Goal: Transaction & Acquisition: Purchase product/service

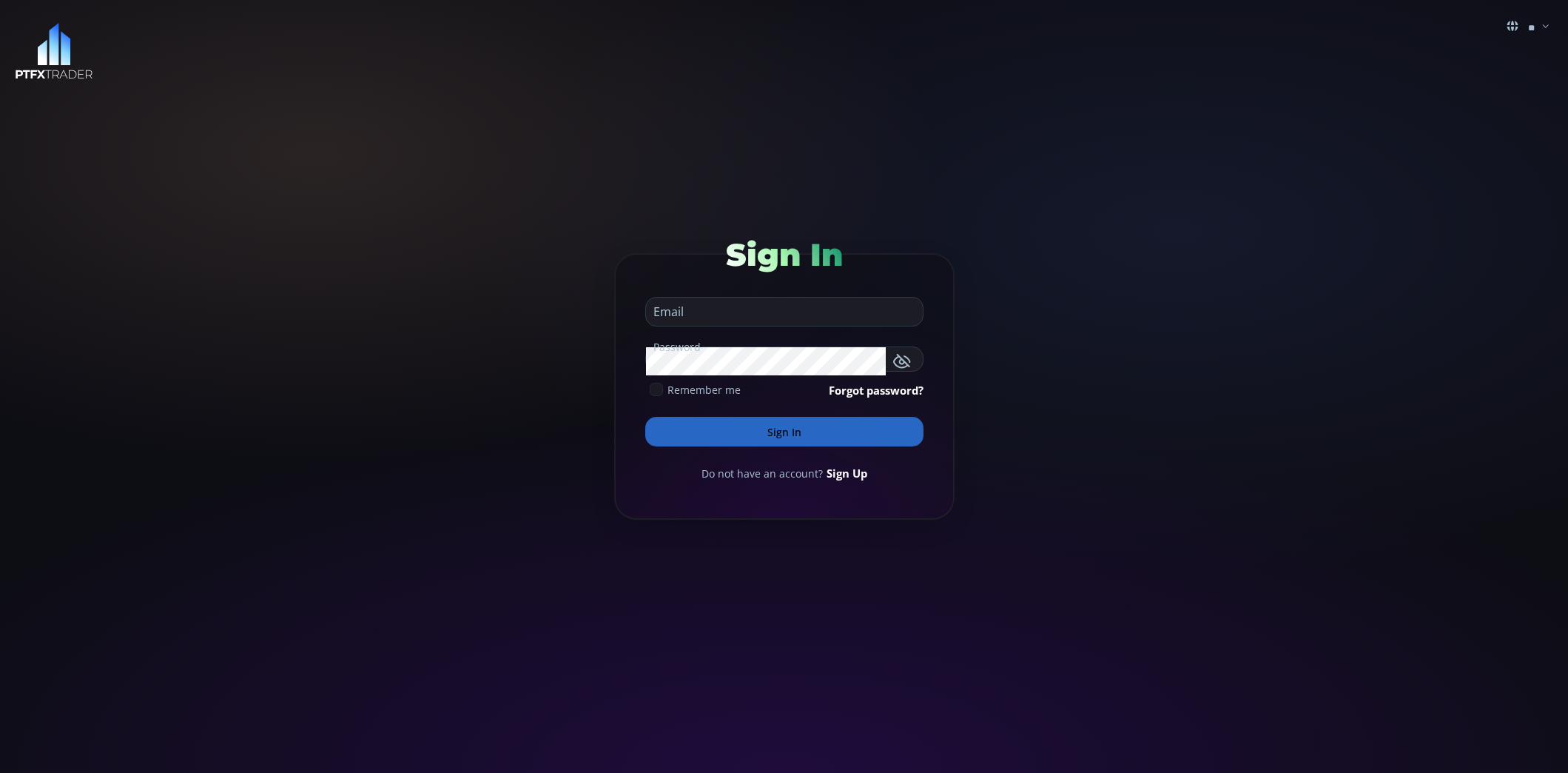
type input "**********"
click at [794, 423] on button "Sign In" at bounding box center [784, 431] width 278 height 29
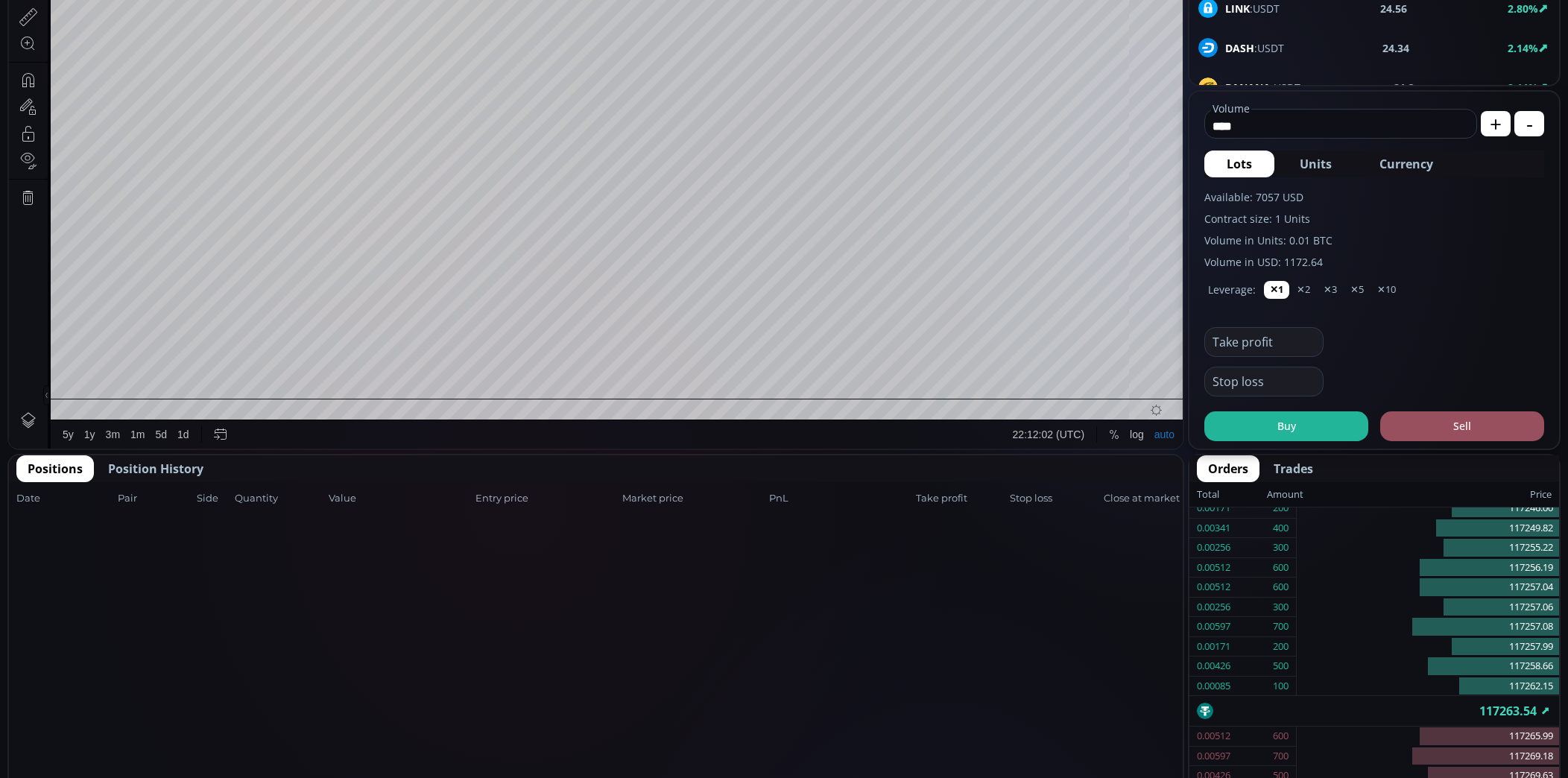
scroll to position [512, 0]
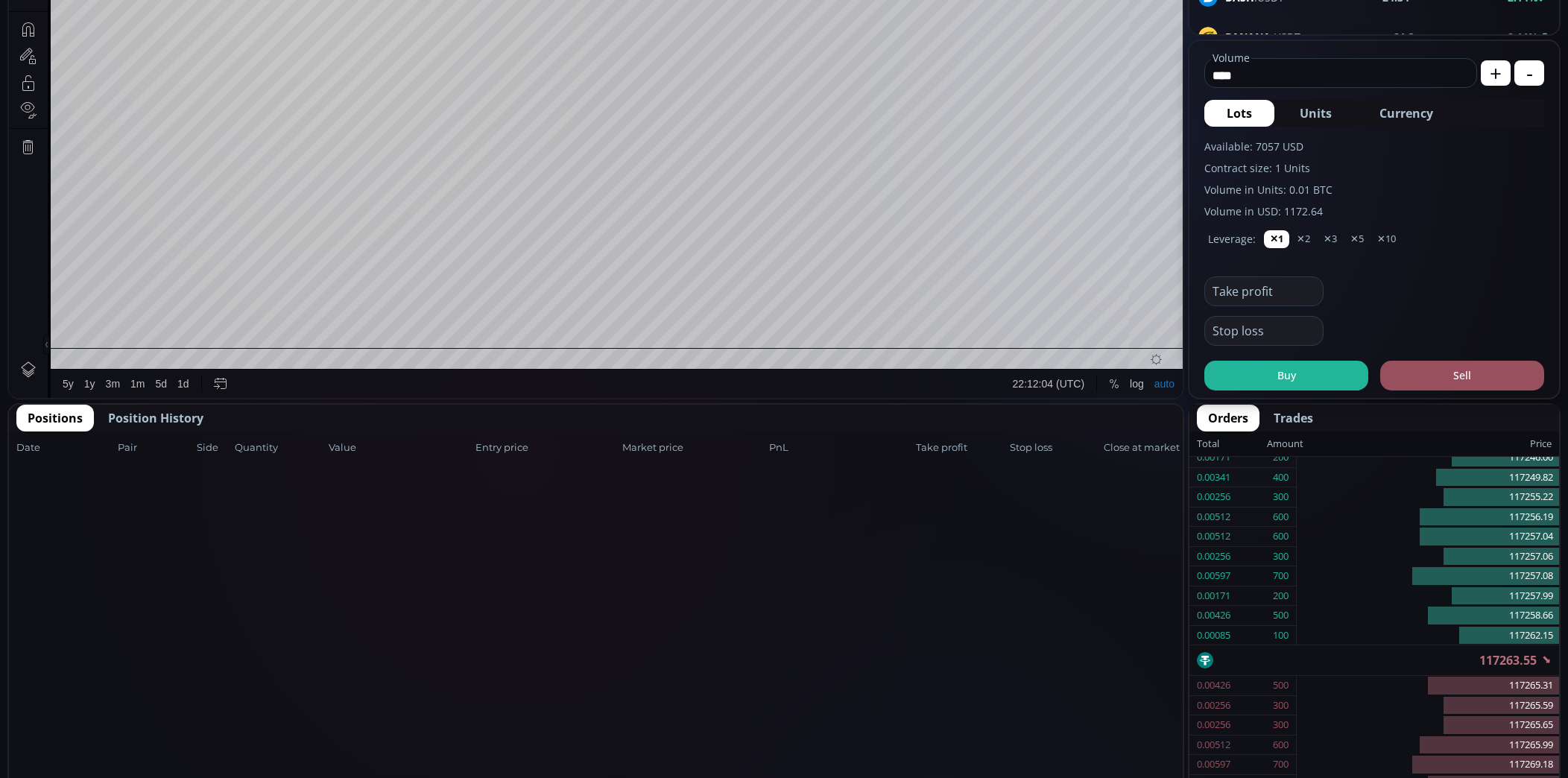
click at [172, 415] on span "Position History" at bounding box center [155, 417] width 95 height 18
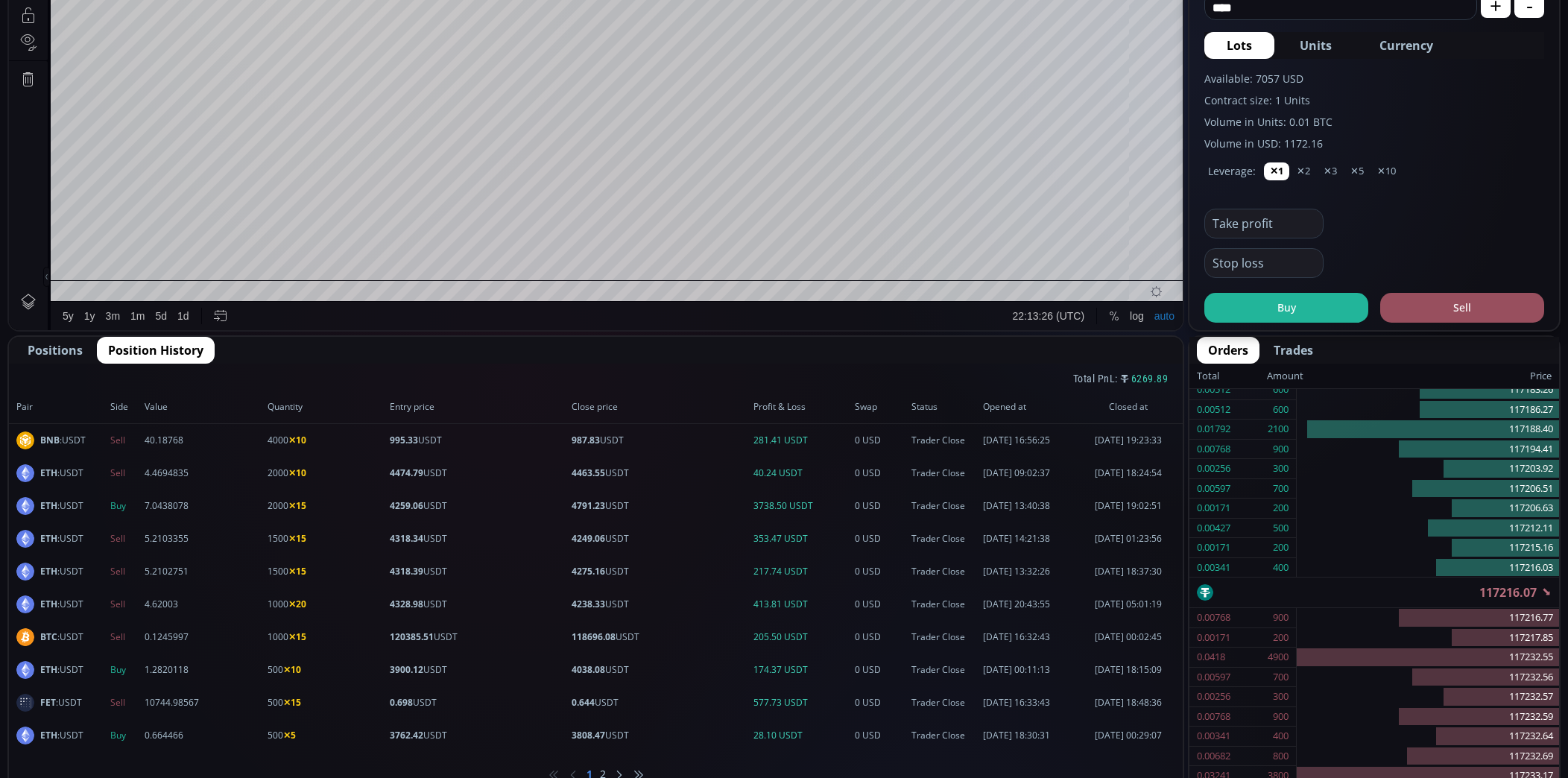
scroll to position [638, 0]
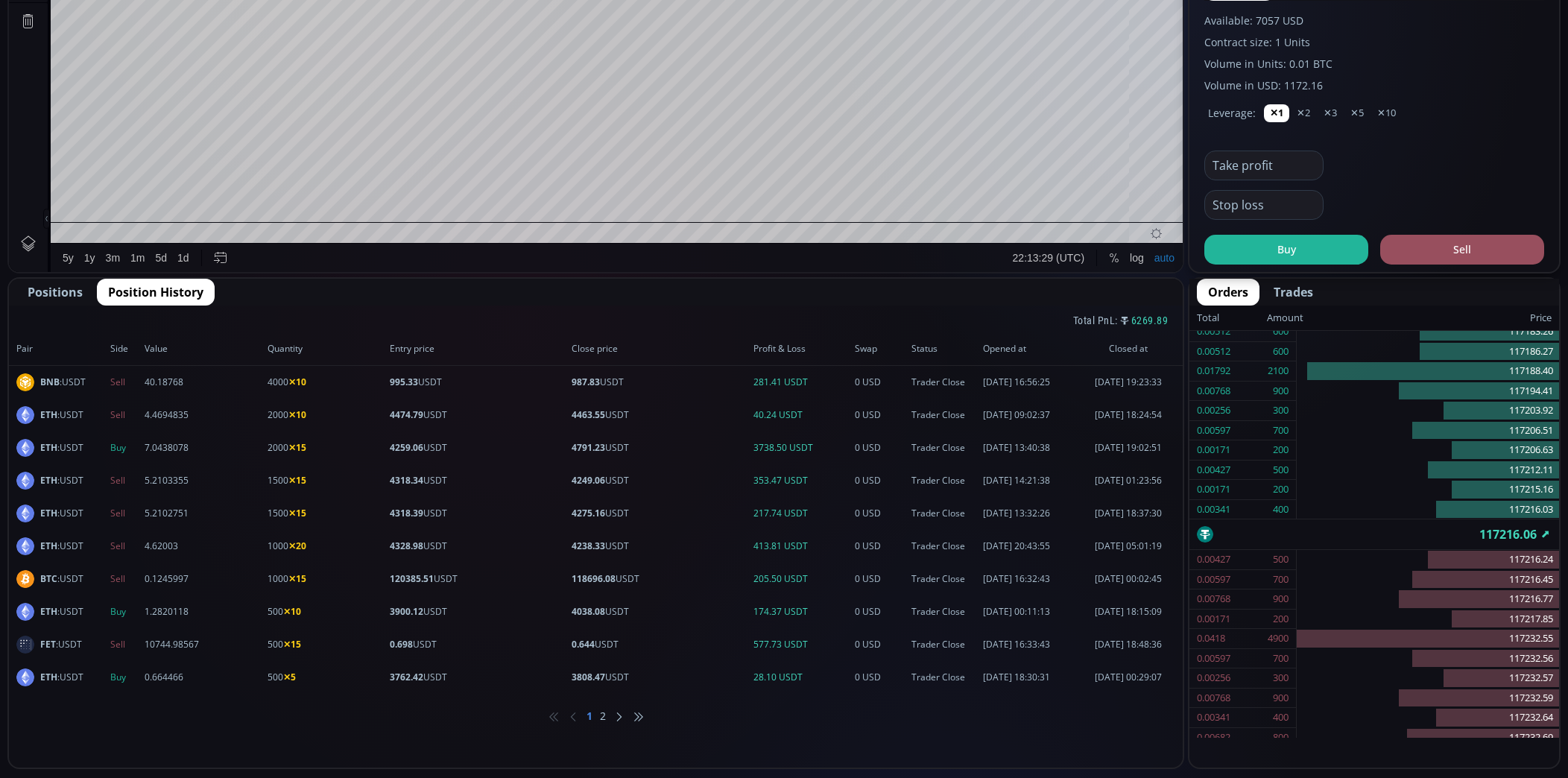
click at [602, 714] on li "2" at bounding box center [602, 716] width 6 height 15
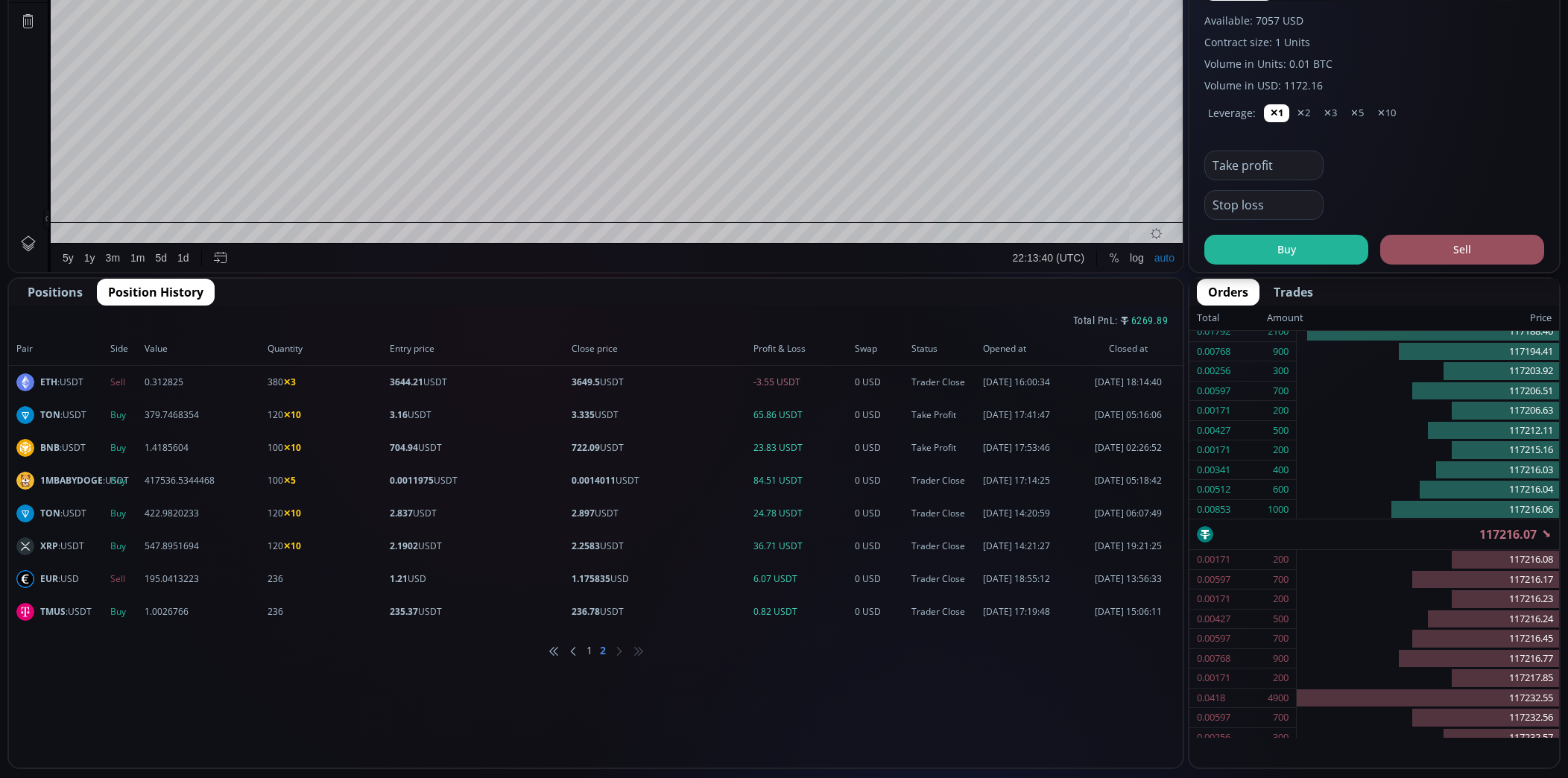
click at [588, 649] on li "1" at bounding box center [589, 650] width 6 height 15
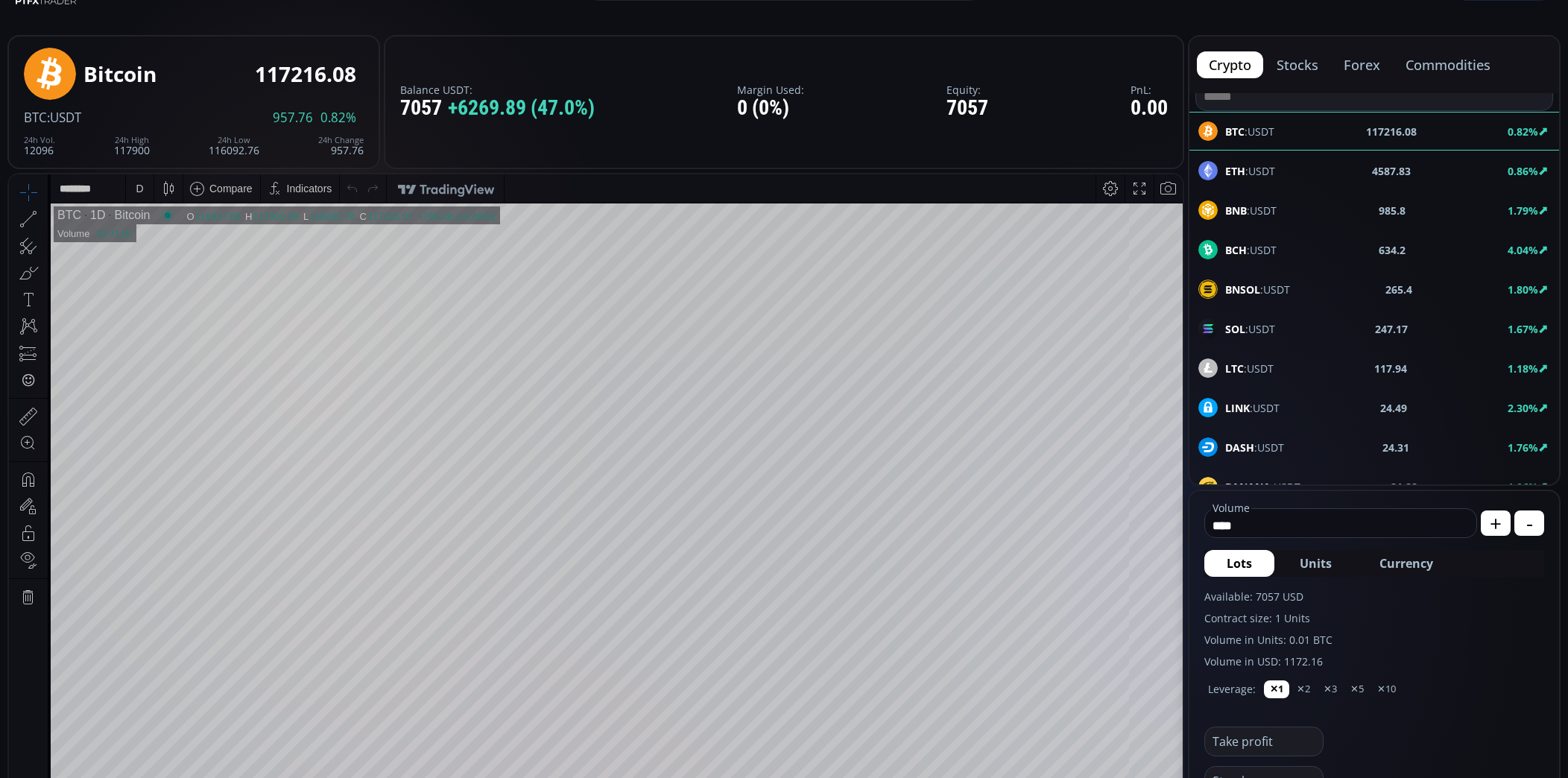
scroll to position [0, 0]
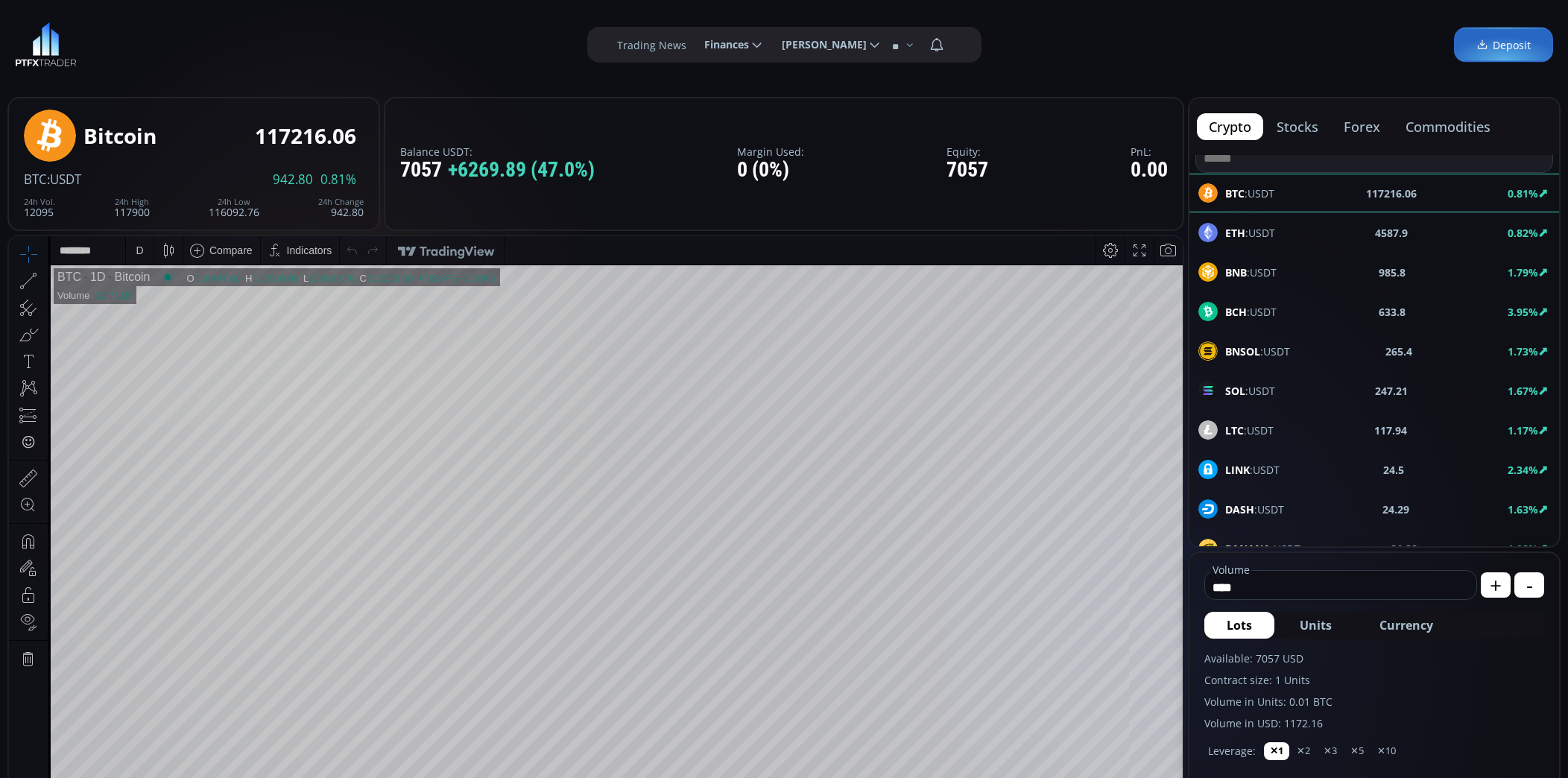
click at [146, 257] on div "D" at bounding box center [139, 249] width 27 height 28
click at [170, 353] on div "15 minutes" at bounding box center [160, 352] width 50 height 12
click at [1264, 233] on span "ETH :USDT" at bounding box center [1250, 233] width 50 height 16
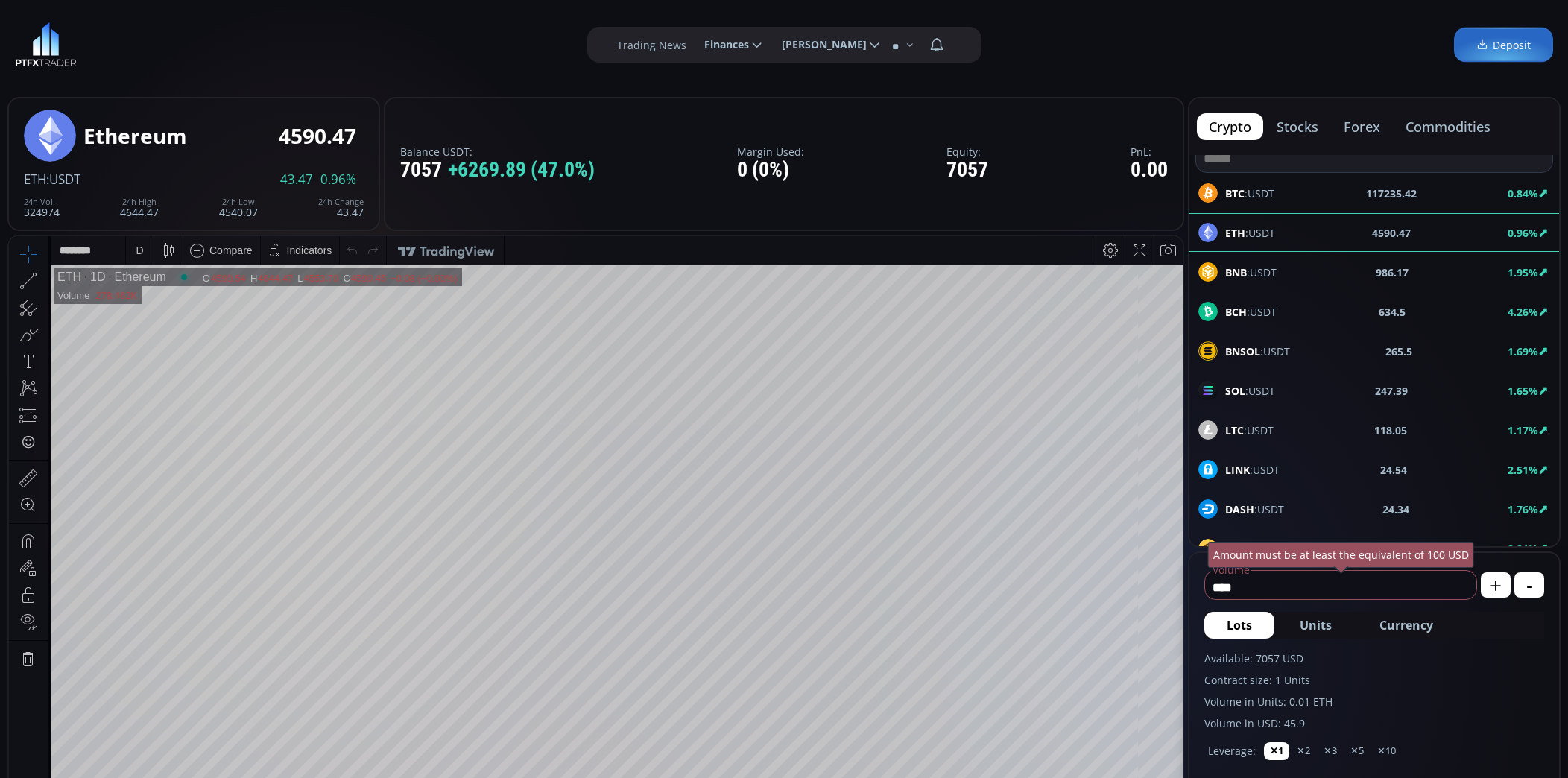
click at [146, 255] on div "D" at bounding box center [139, 249] width 27 height 28
click at [174, 349] on div "15 minutes" at bounding box center [160, 352] width 50 height 12
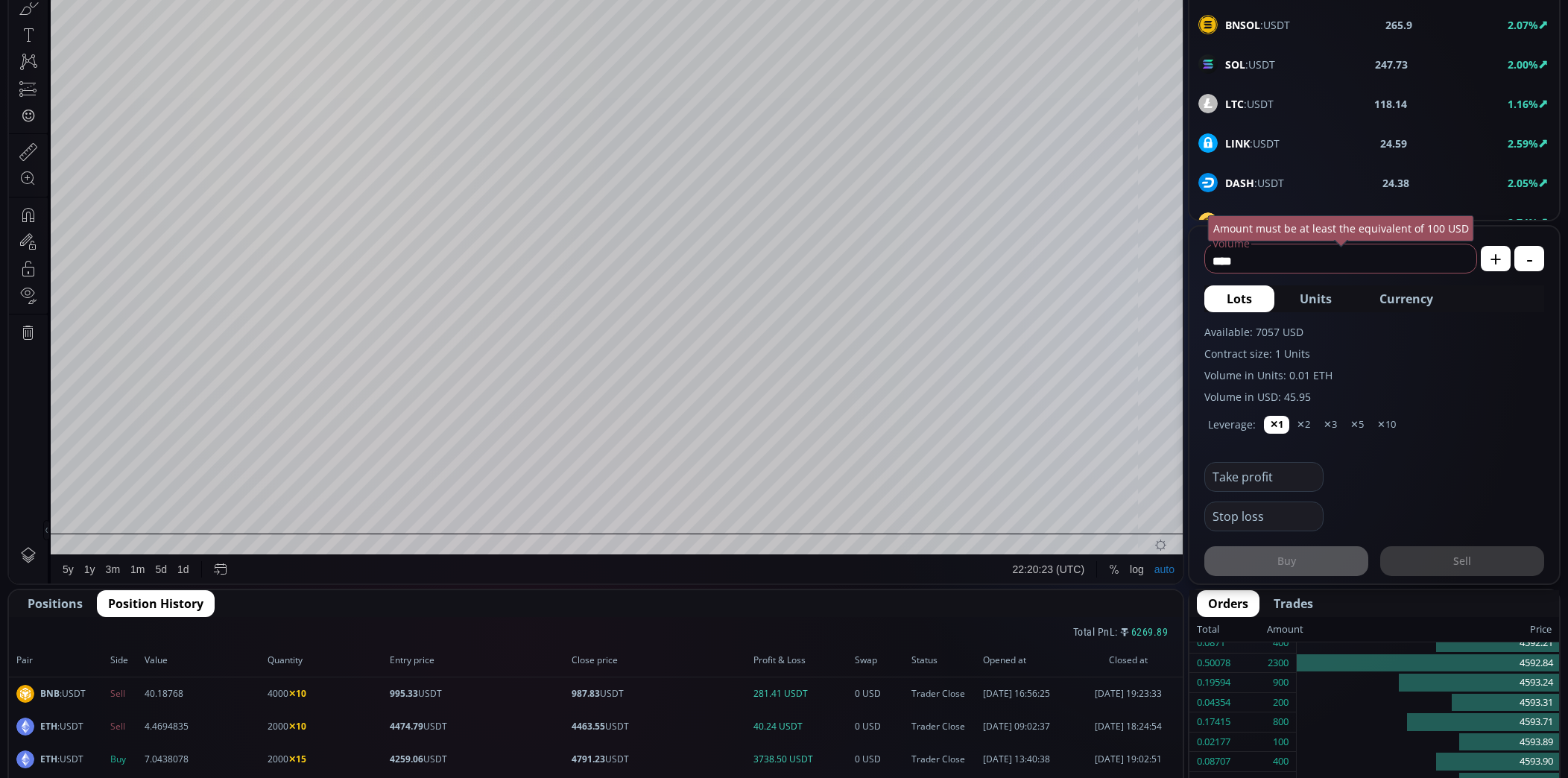
scroll to position [323, 0]
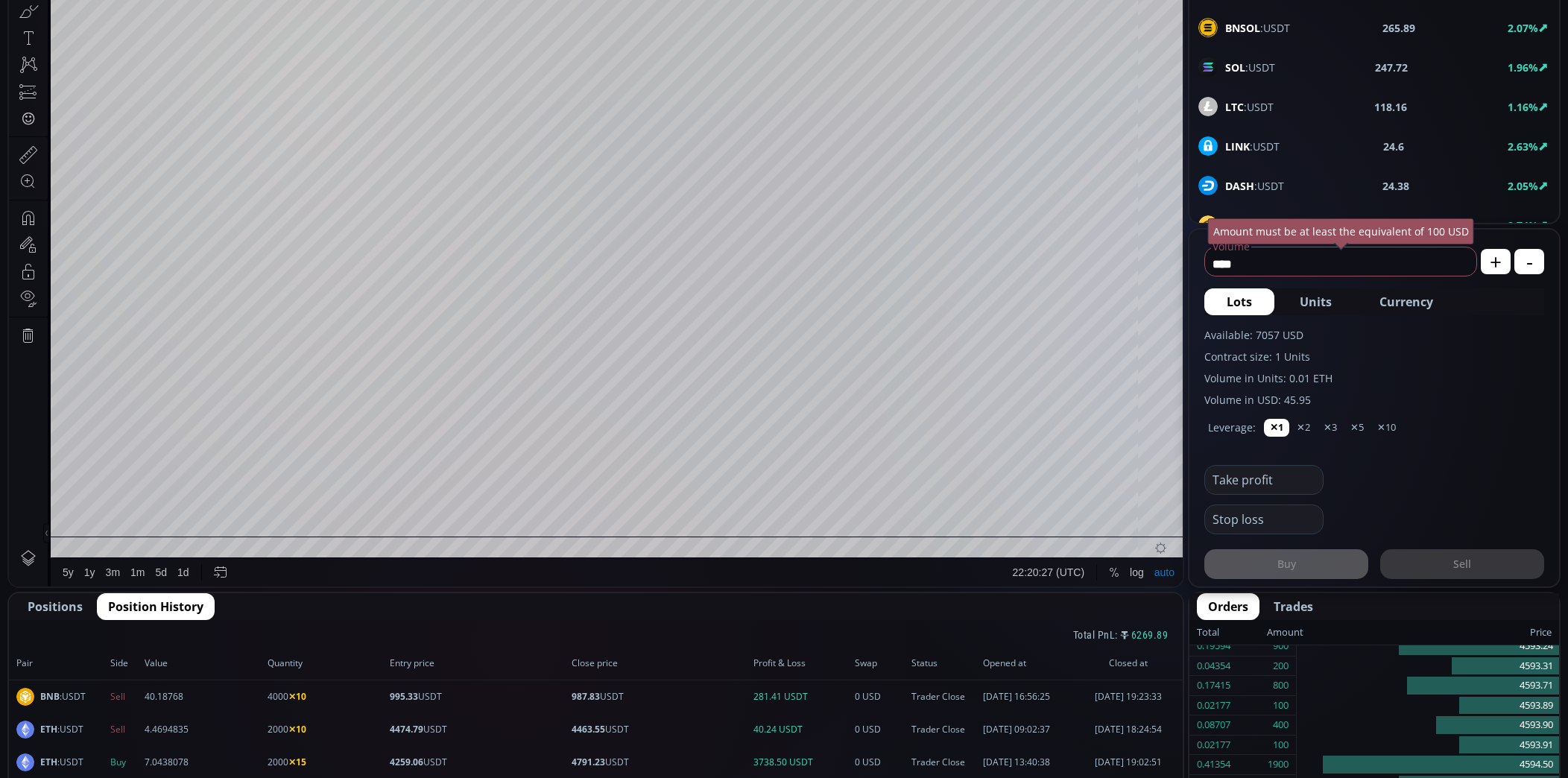
click at [1416, 303] on span "Currency" at bounding box center [1406, 301] width 54 height 18
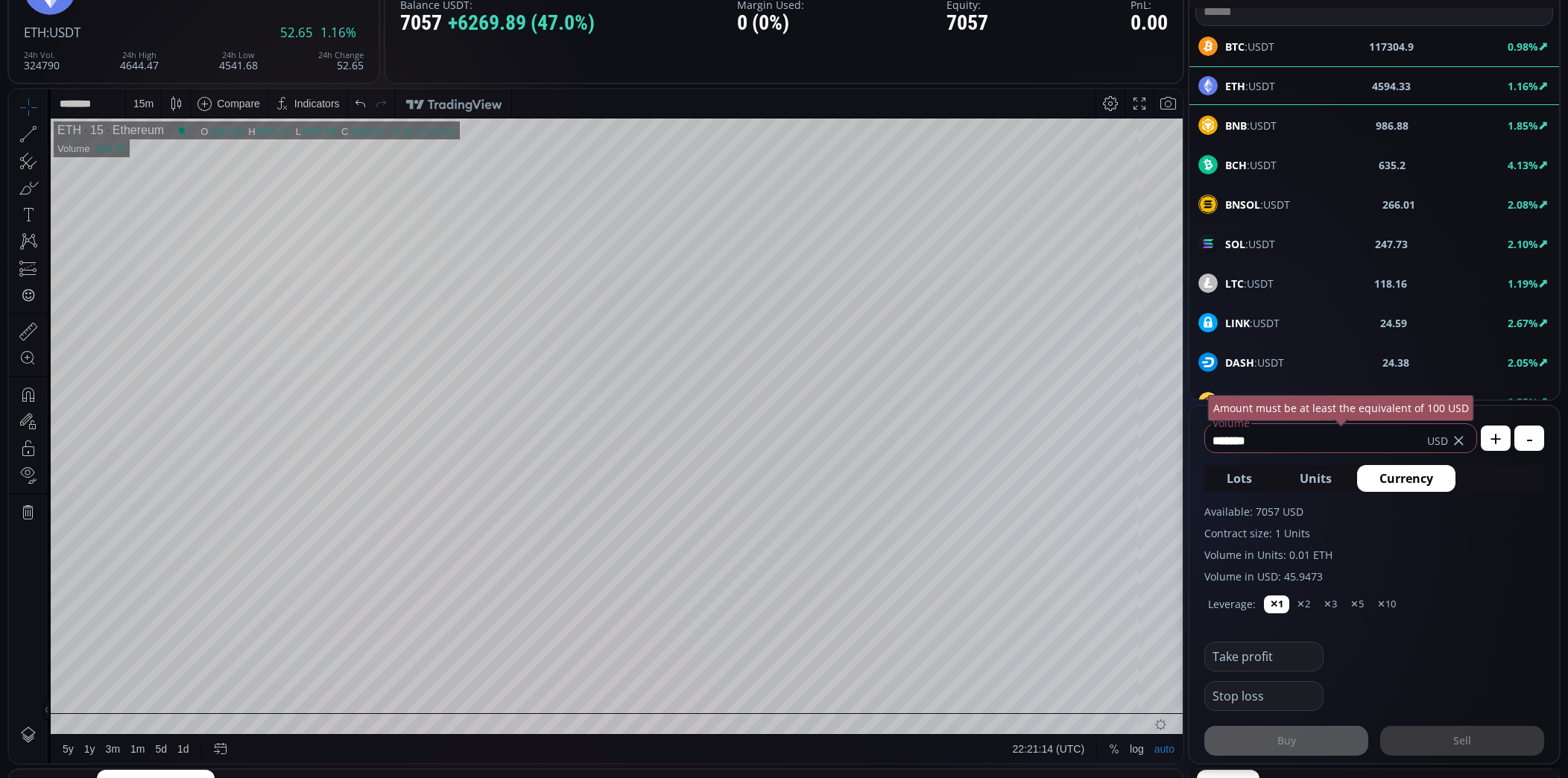
scroll to position [145, 0]
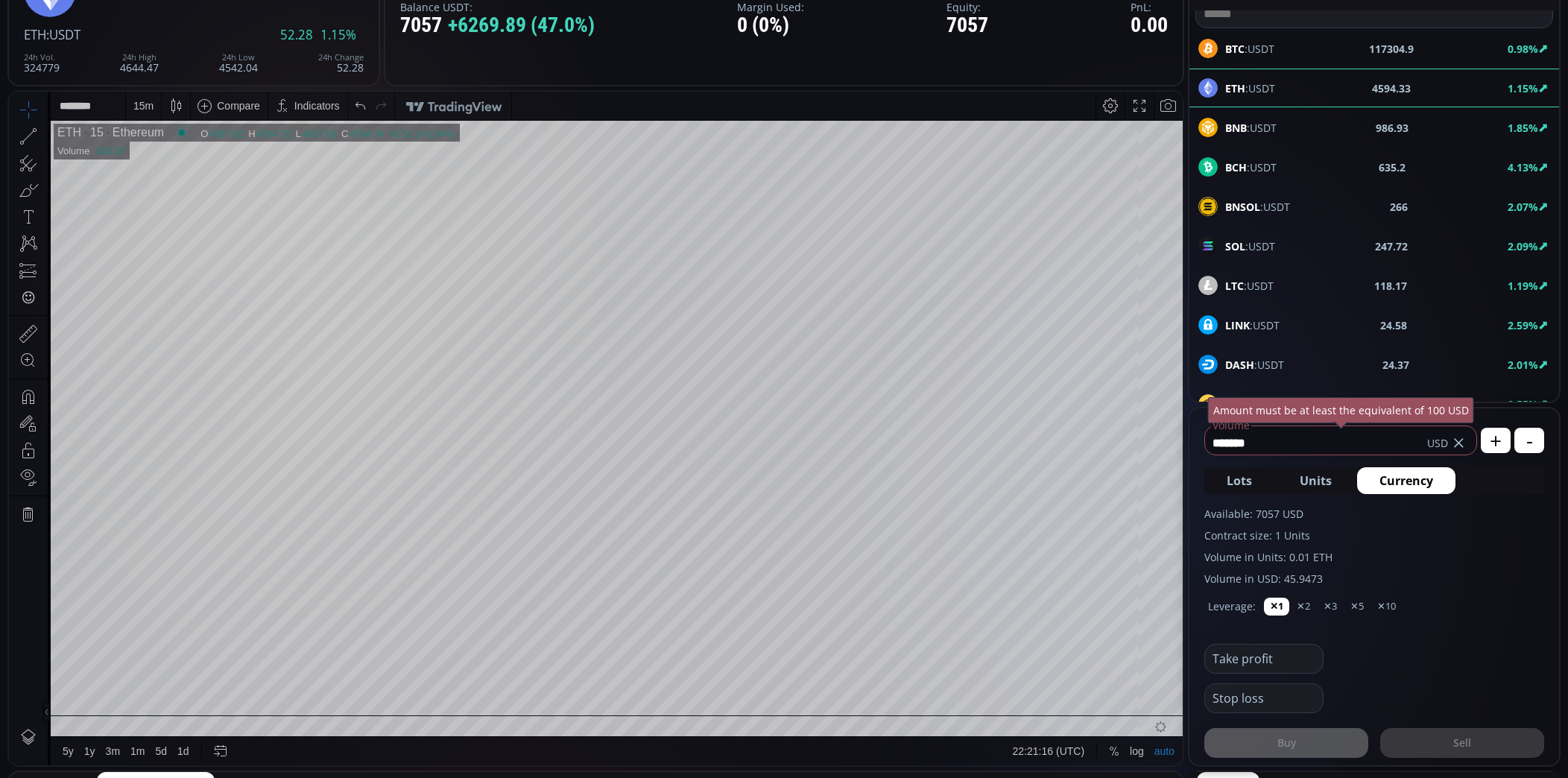
click at [1503, 520] on label "Available: 7057 USD" at bounding box center [1374, 514] width 340 height 16
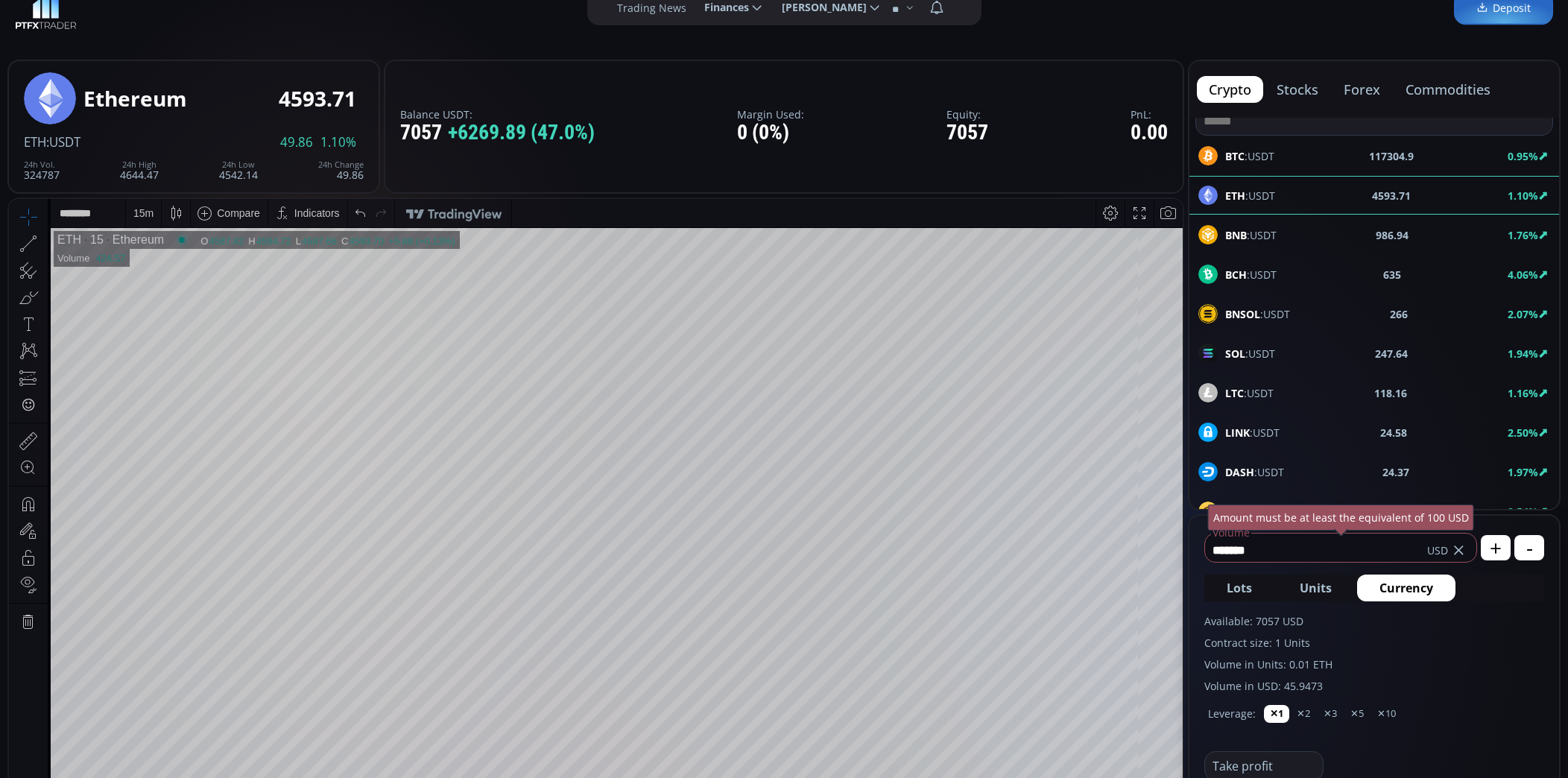
scroll to position [27, 0]
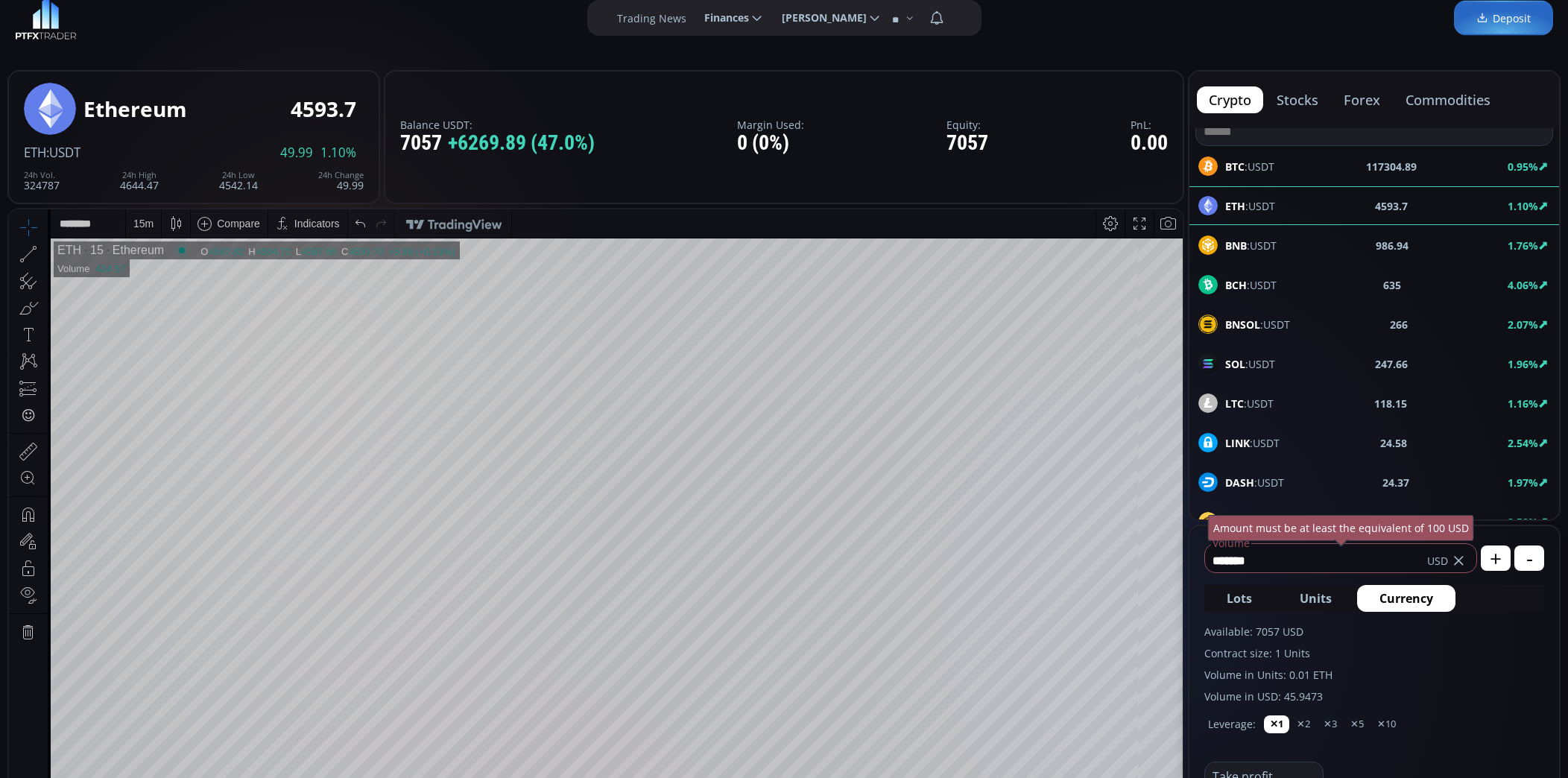
click at [1365, 102] on button "forex" at bounding box center [1362, 100] width 60 height 27
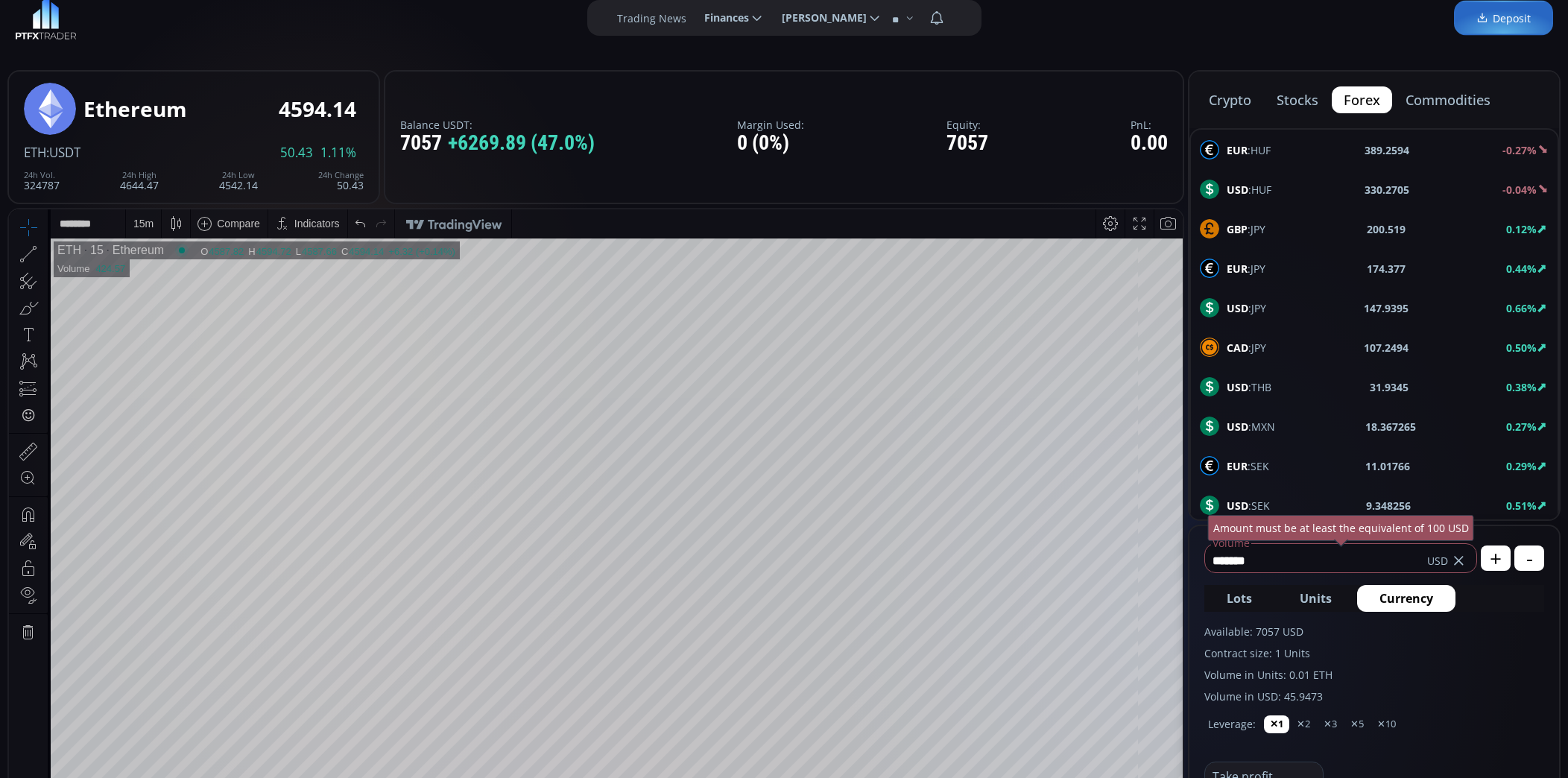
click at [1246, 101] on button "crypto" at bounding box center [1230, 100] width 66 height 27
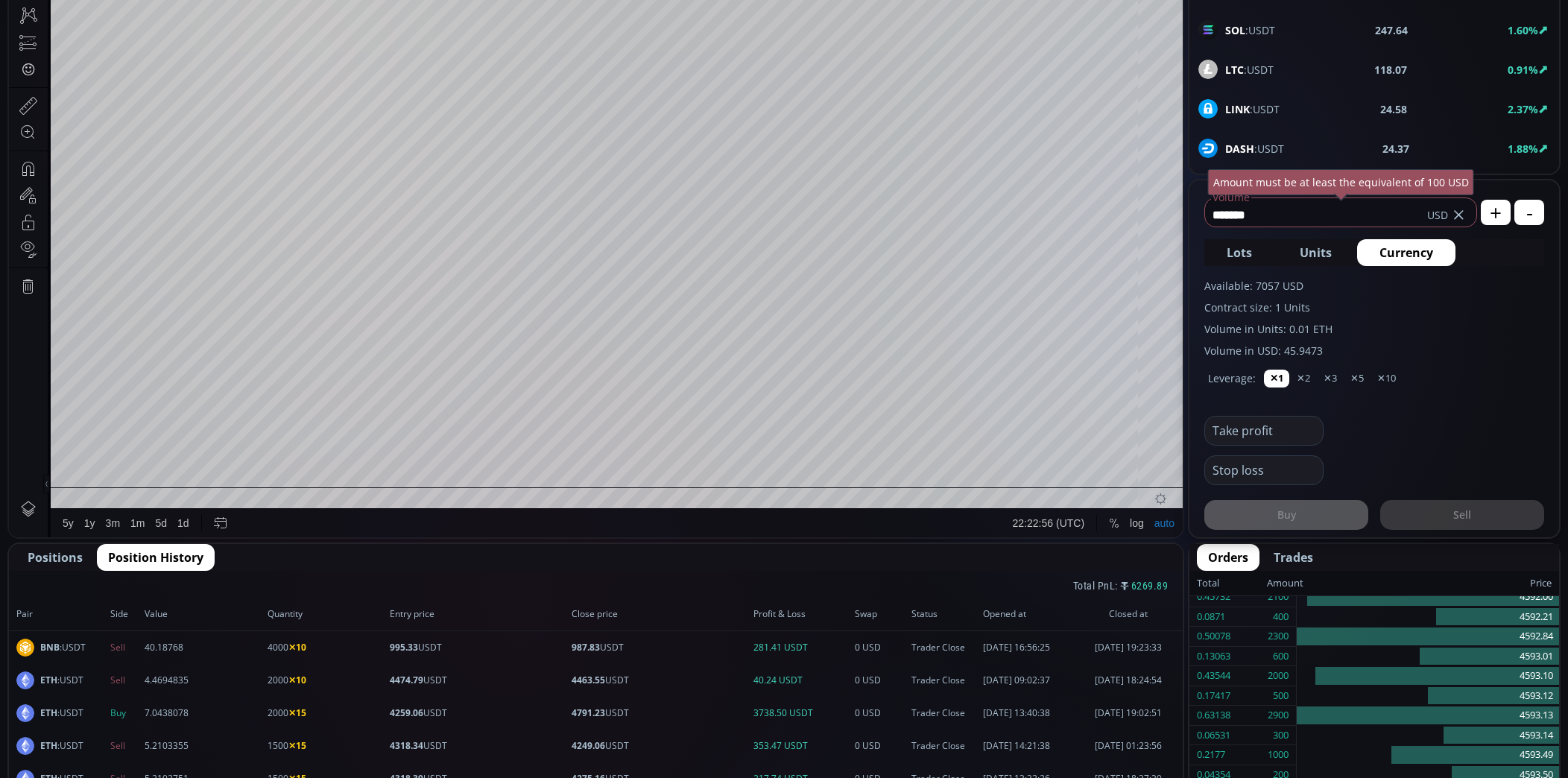
scroll to position [366, 0]
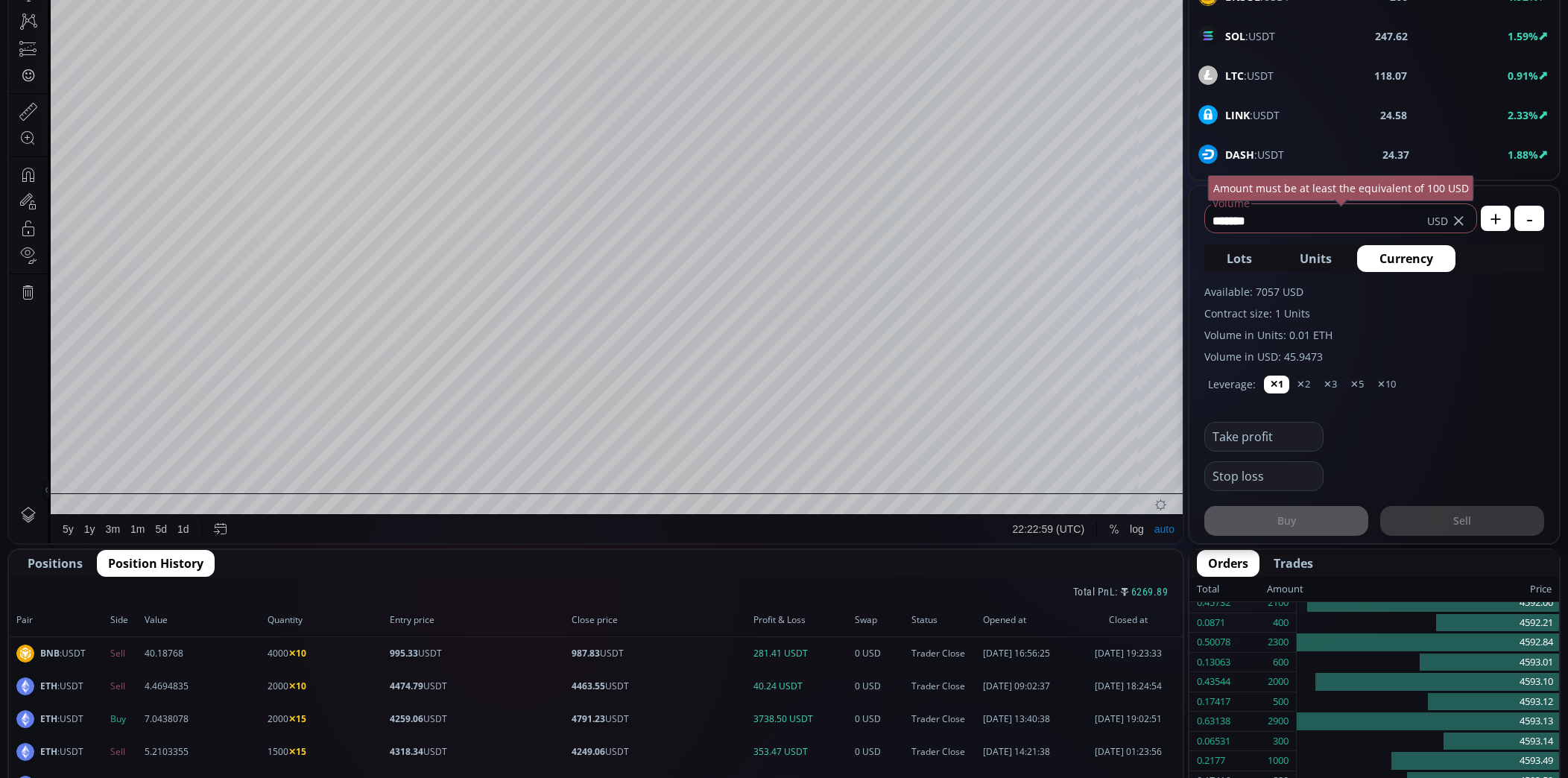
click at [1277, 389] on button "✕1" at bounding box center [1277, 385] width 26 height 18
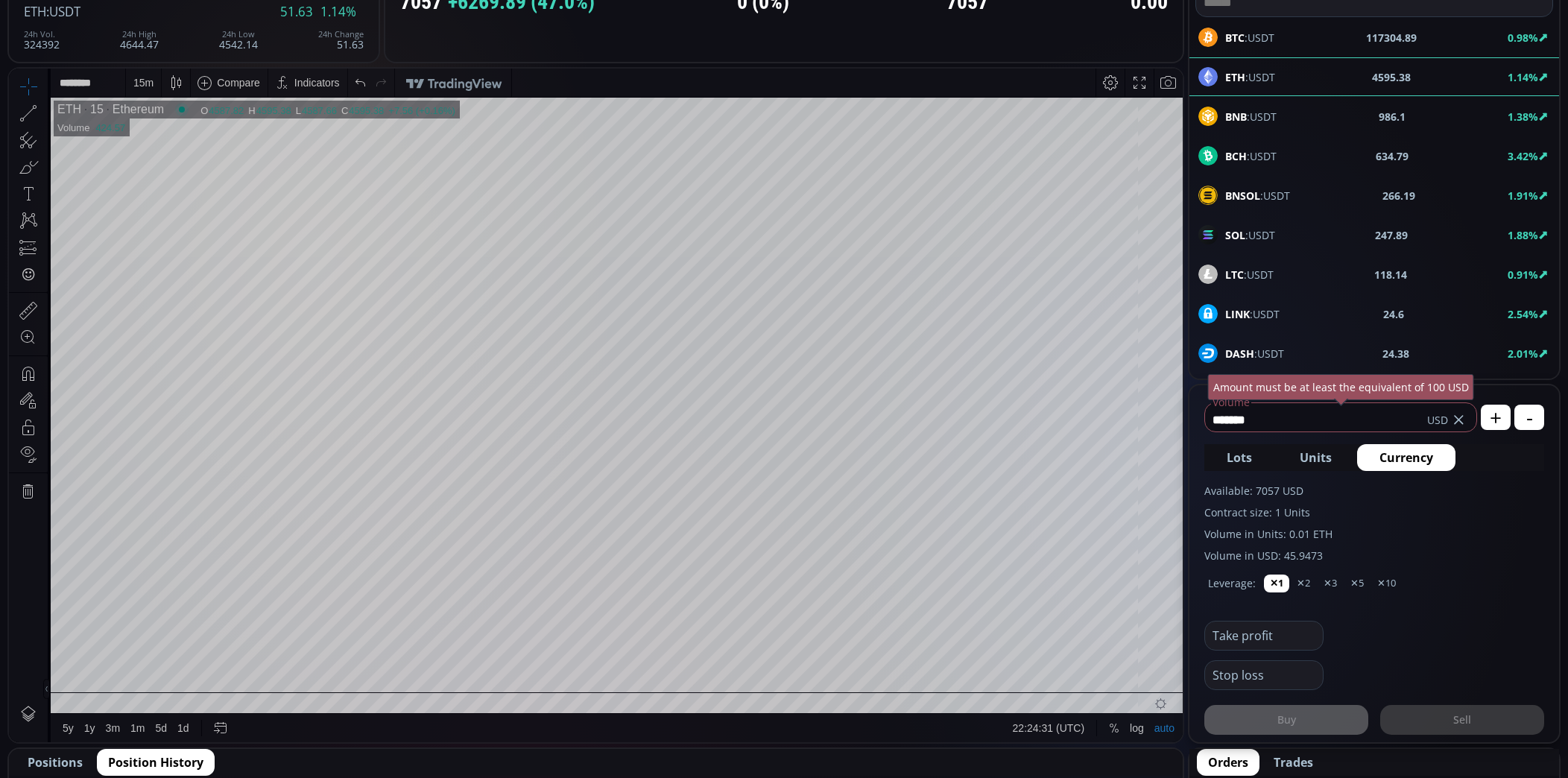
scroll to position [166, 0]
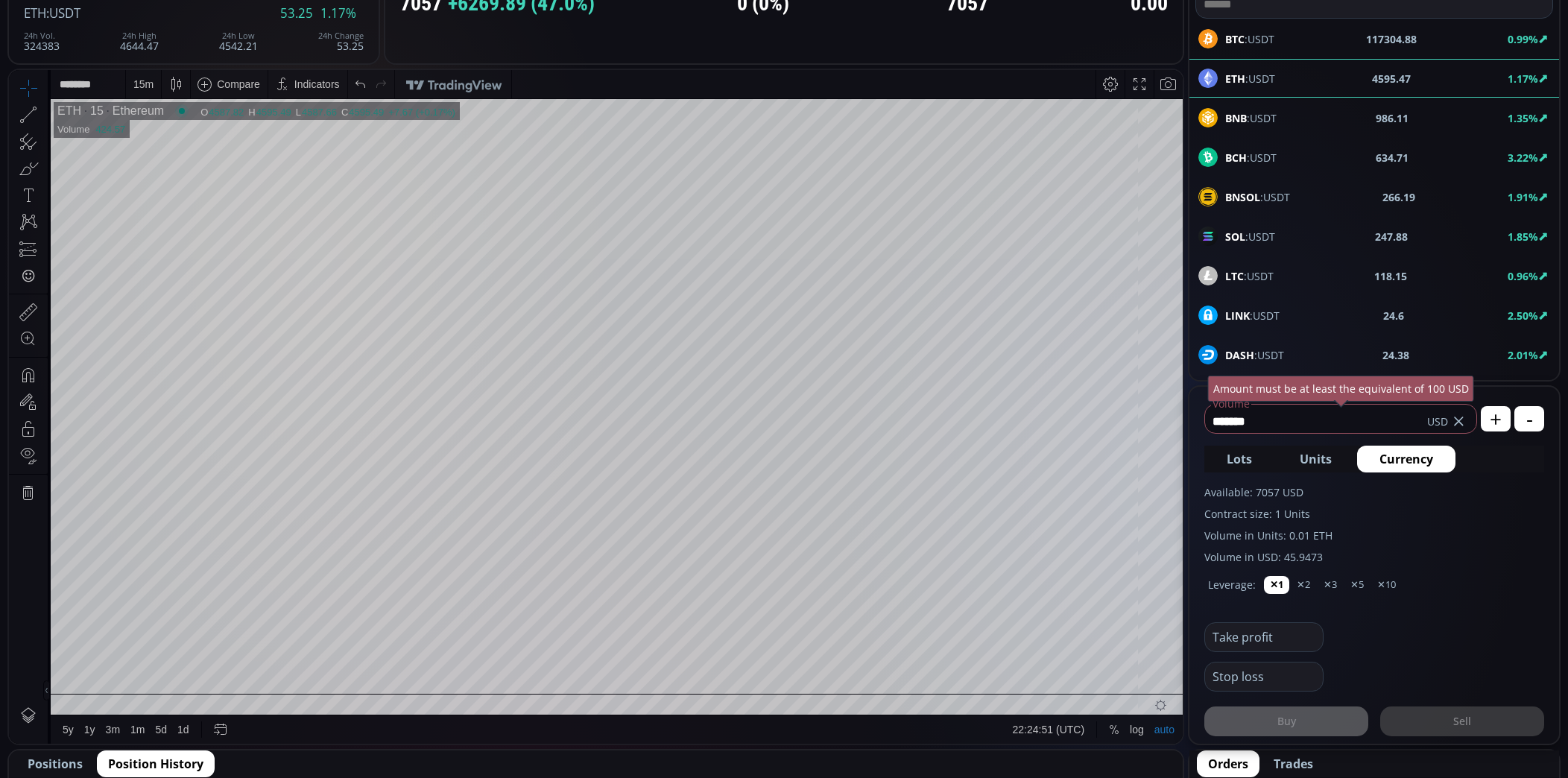
click at [1255, 634] on input "text" at bounding box center [1261, 636] width 110 height 28
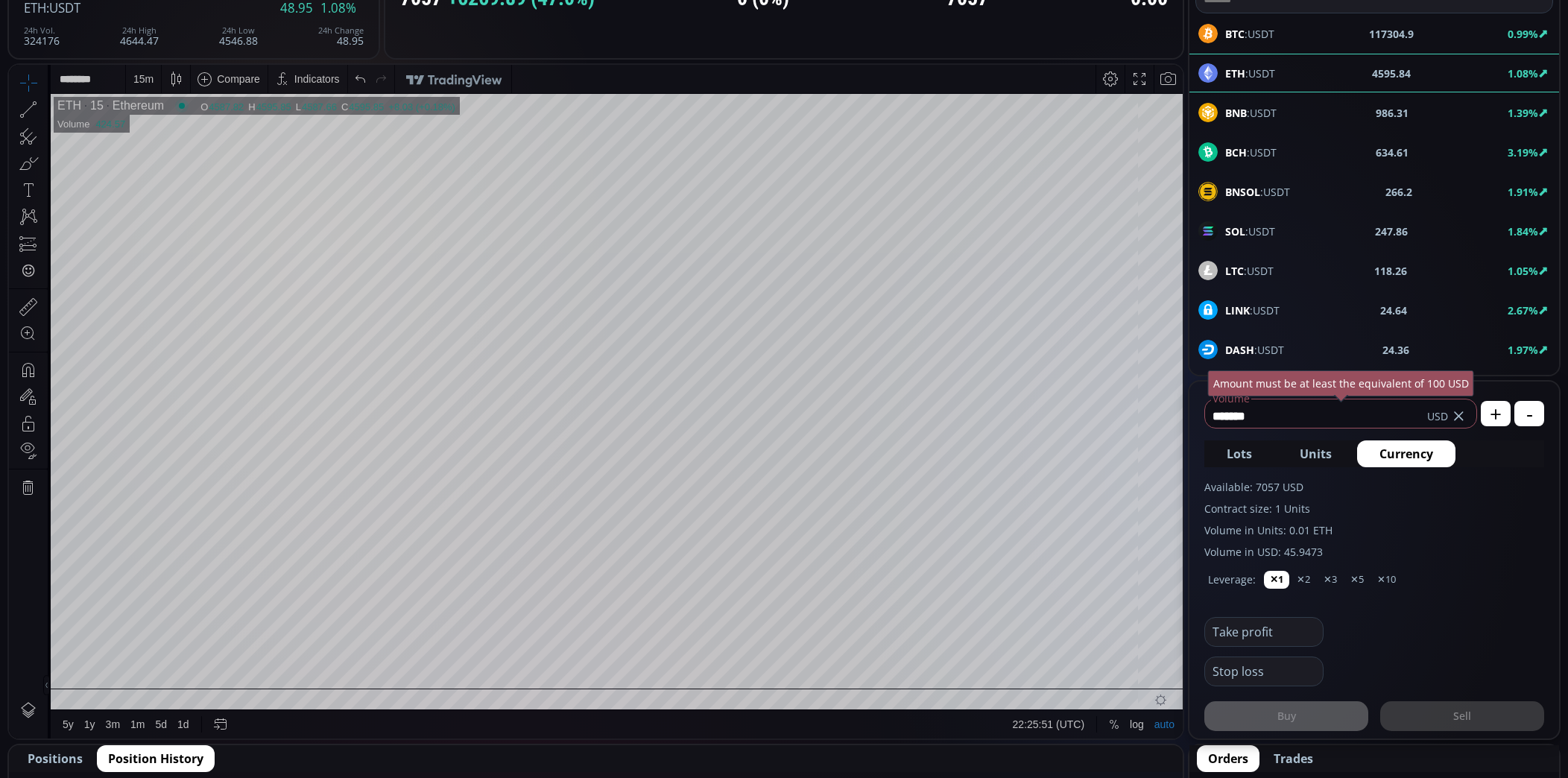
scroll to position [163, 0]
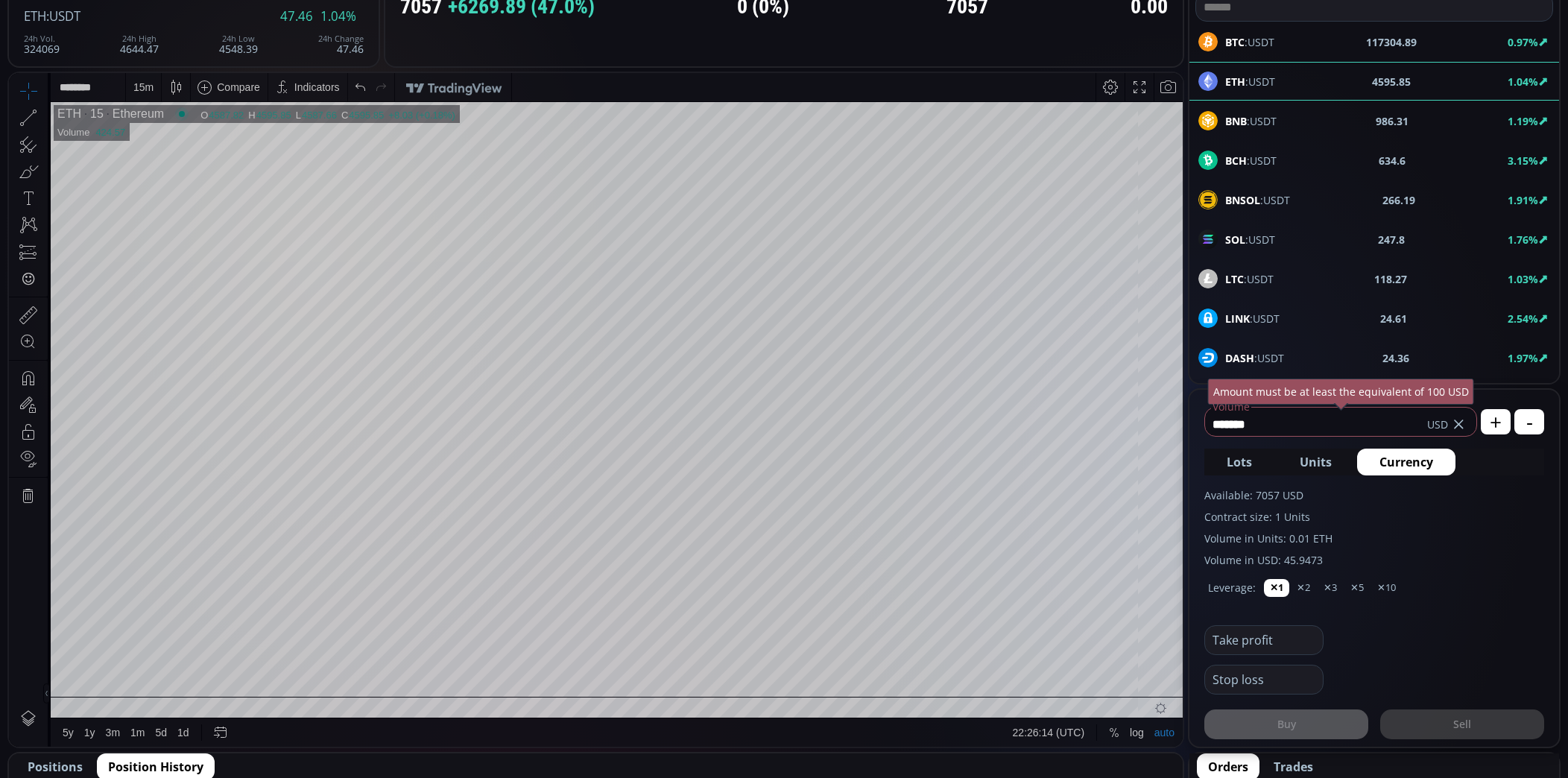
click at [1282, 121] on div "BNB :USDT 986.31 1.19%" at bounding box center [1374, 121] width 352 height 19
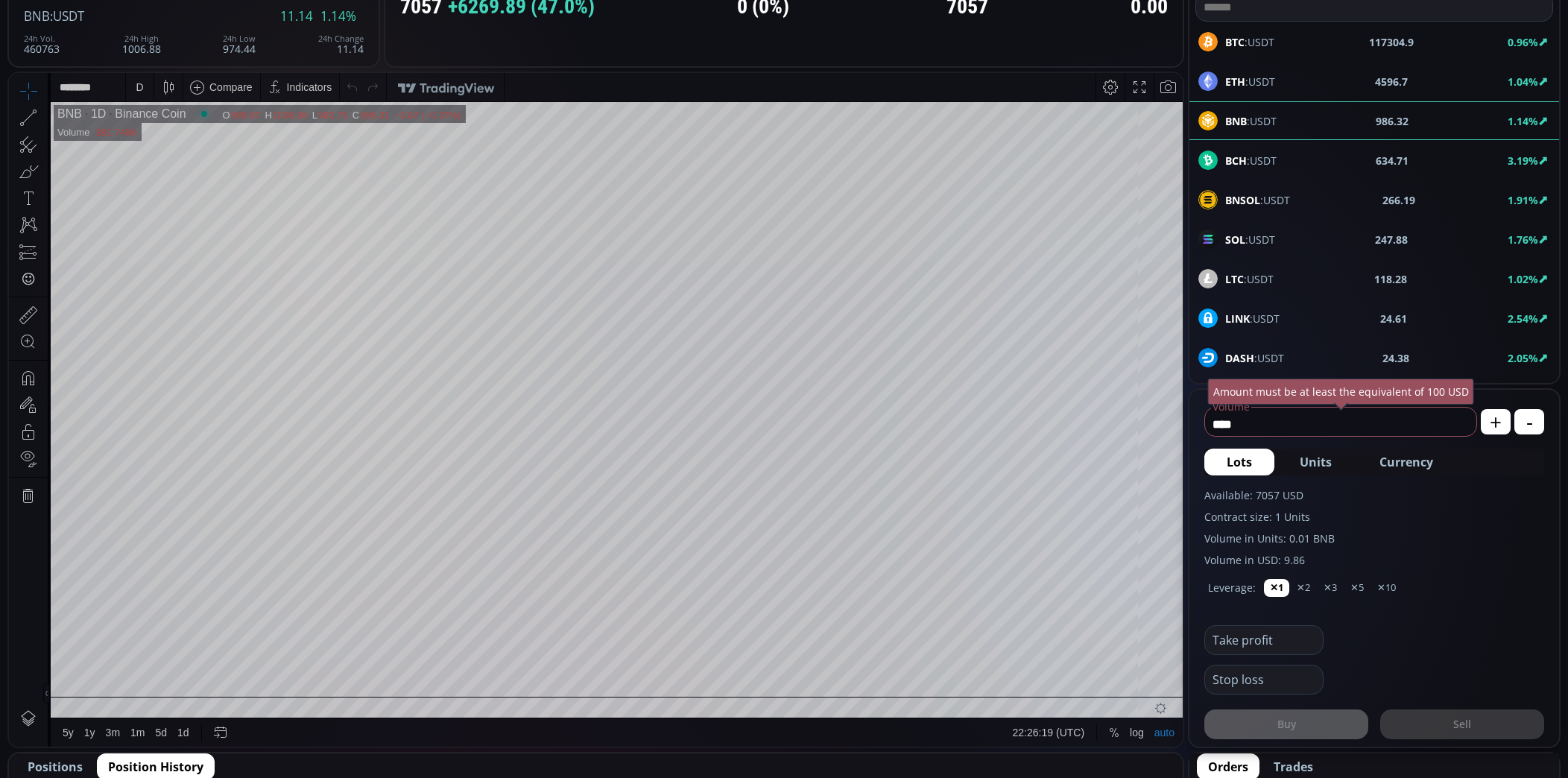
click at [1411, 462] on span "Currency" at bounding box center [1406, 461] width 54 height 18
type input "******"
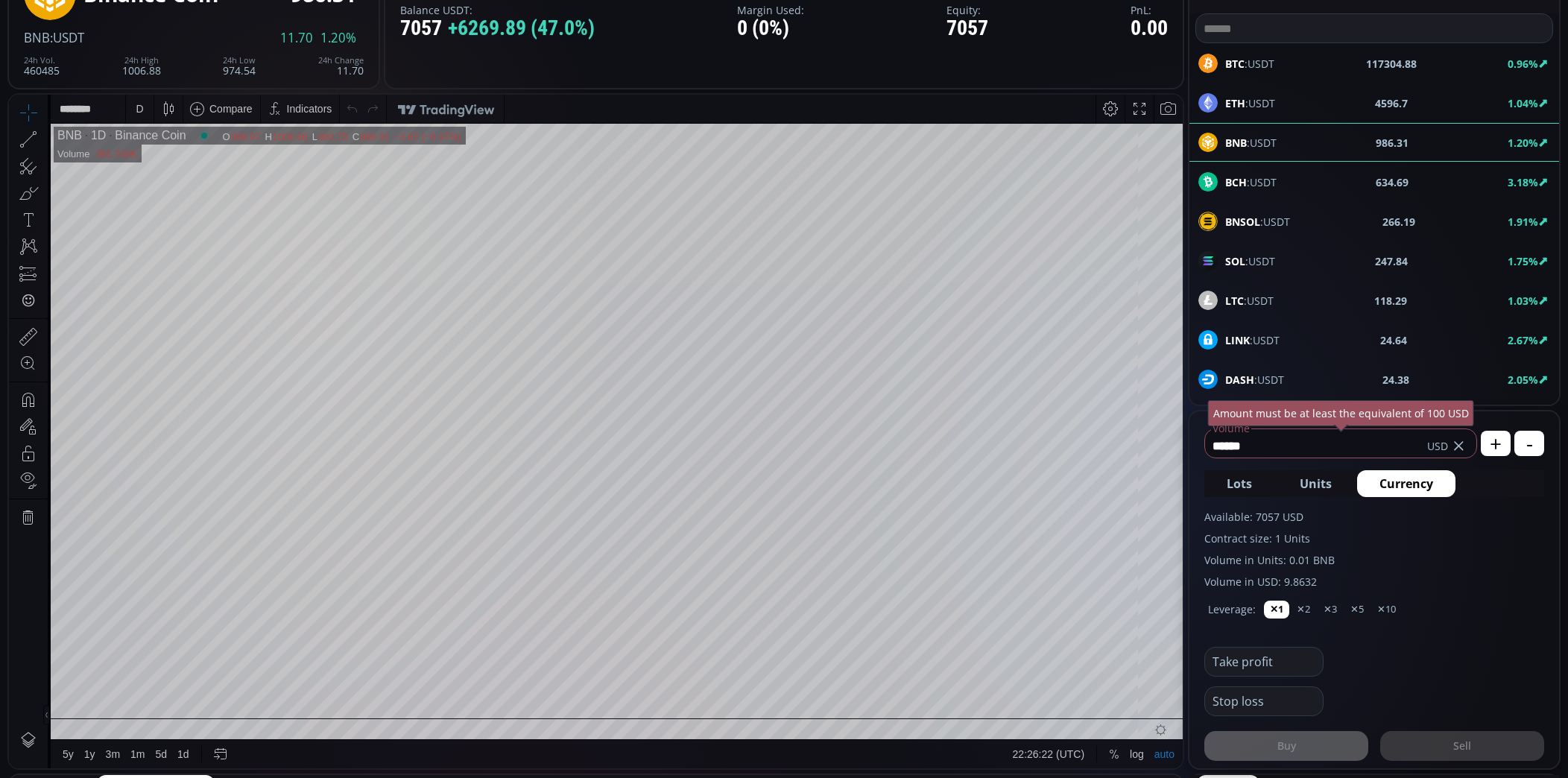
scroll to position [141, 0]
drag, startPoint x: 1262, startPoint y: 446, endPoint x: 1201, endPoint y: 445, distance: 61.0
click at [1199, 446] on form "****** Volume USD Amount must be at least the equivalent of 100 USD + - Lots Un…" at bounding box center [1374, 590] width 370 height 357
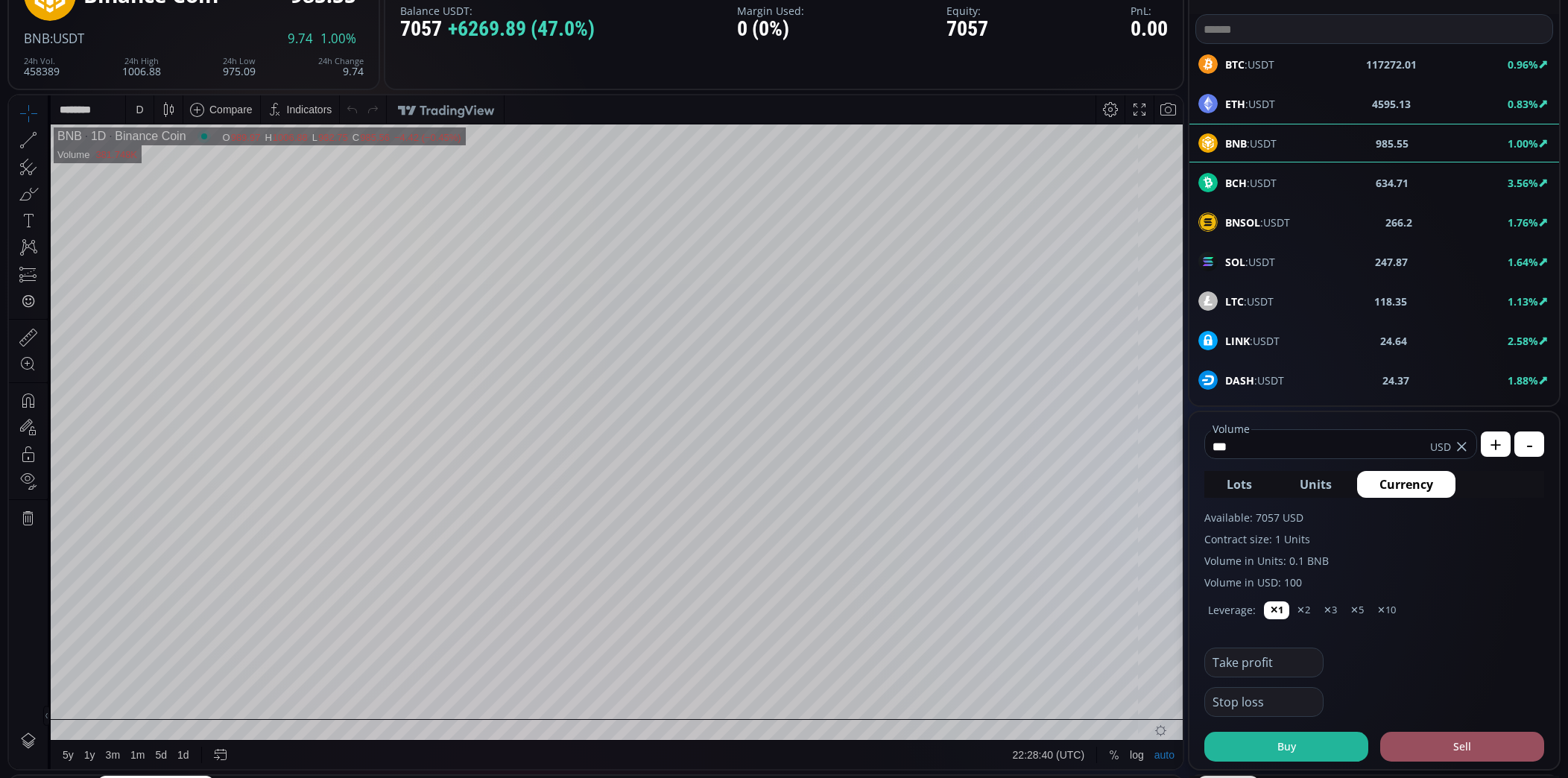
click at [1228, 179] on b "BCH" at bounding box center [1236, 183] width 22 height 14
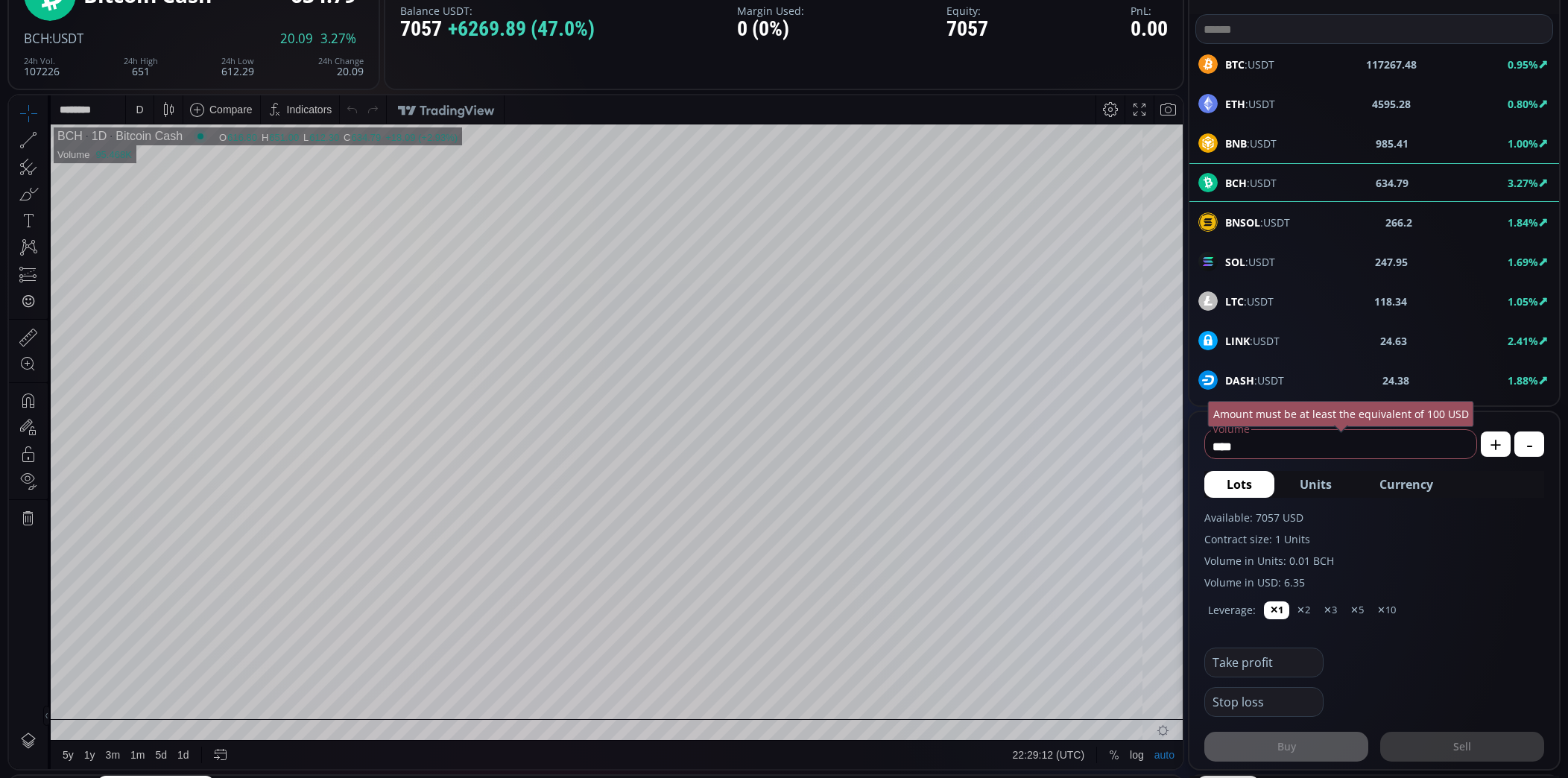
click at [1409, 486] on span "Currency" at bounding box center [1406, 484] width 54 height 18
click at [1266, 142] on span "BNB :USDT" at bounding box center [1251, 144] width 51 height 16
click at [1414, 485] on span "Currency" at bounding box center [1406, 484] width 54 height 18
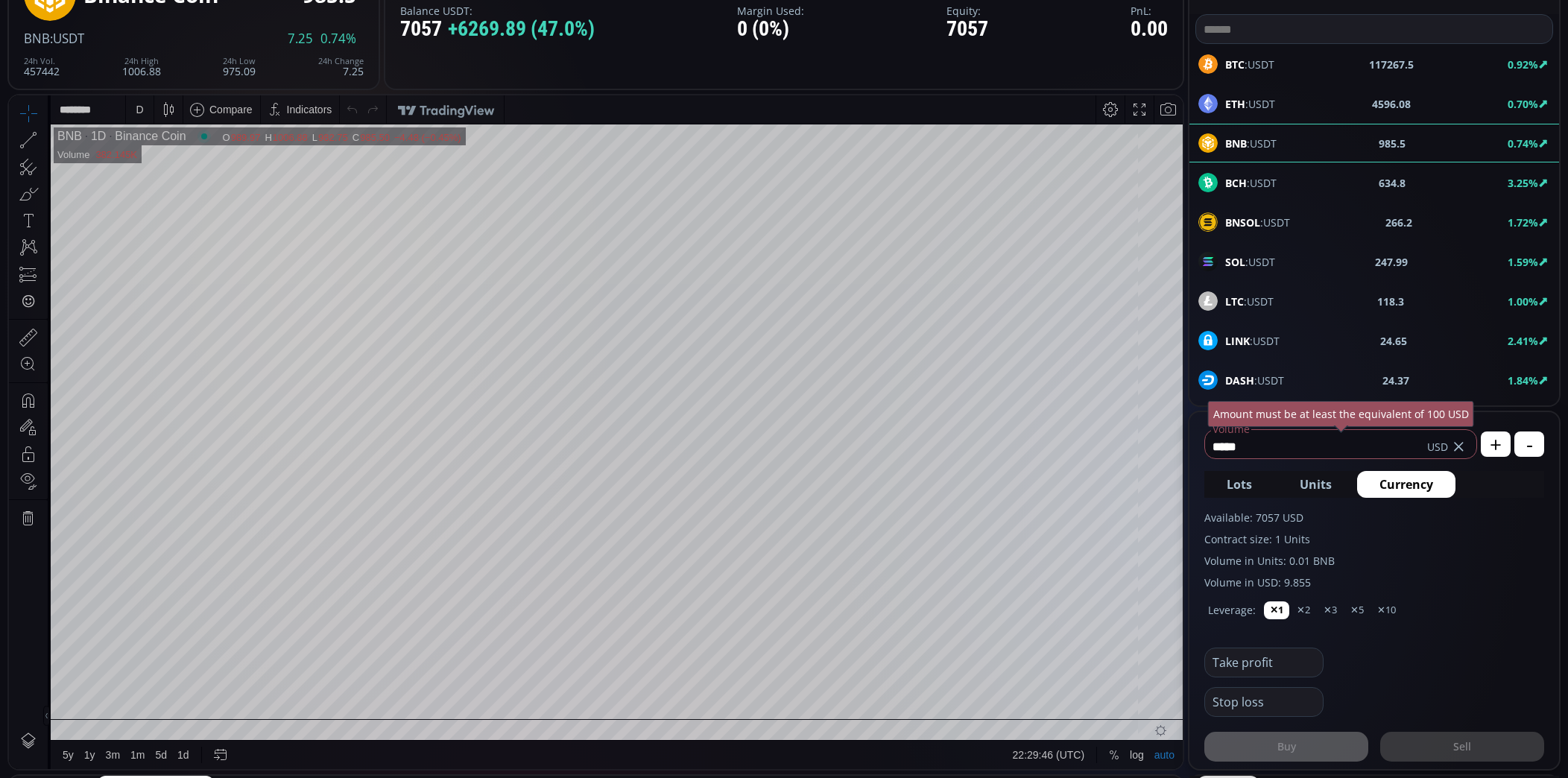
drag, startPoint x: 1257, startPoint y: 443, endPoint x: 1198, endPoint y: 447, distance: 59.1
click at [1198, 447] on form "***** Volume USD Amount must be at least the equivalent of 100 USD + - Lots Uni…" at bounding box center [1374, 590] width 370 height 357
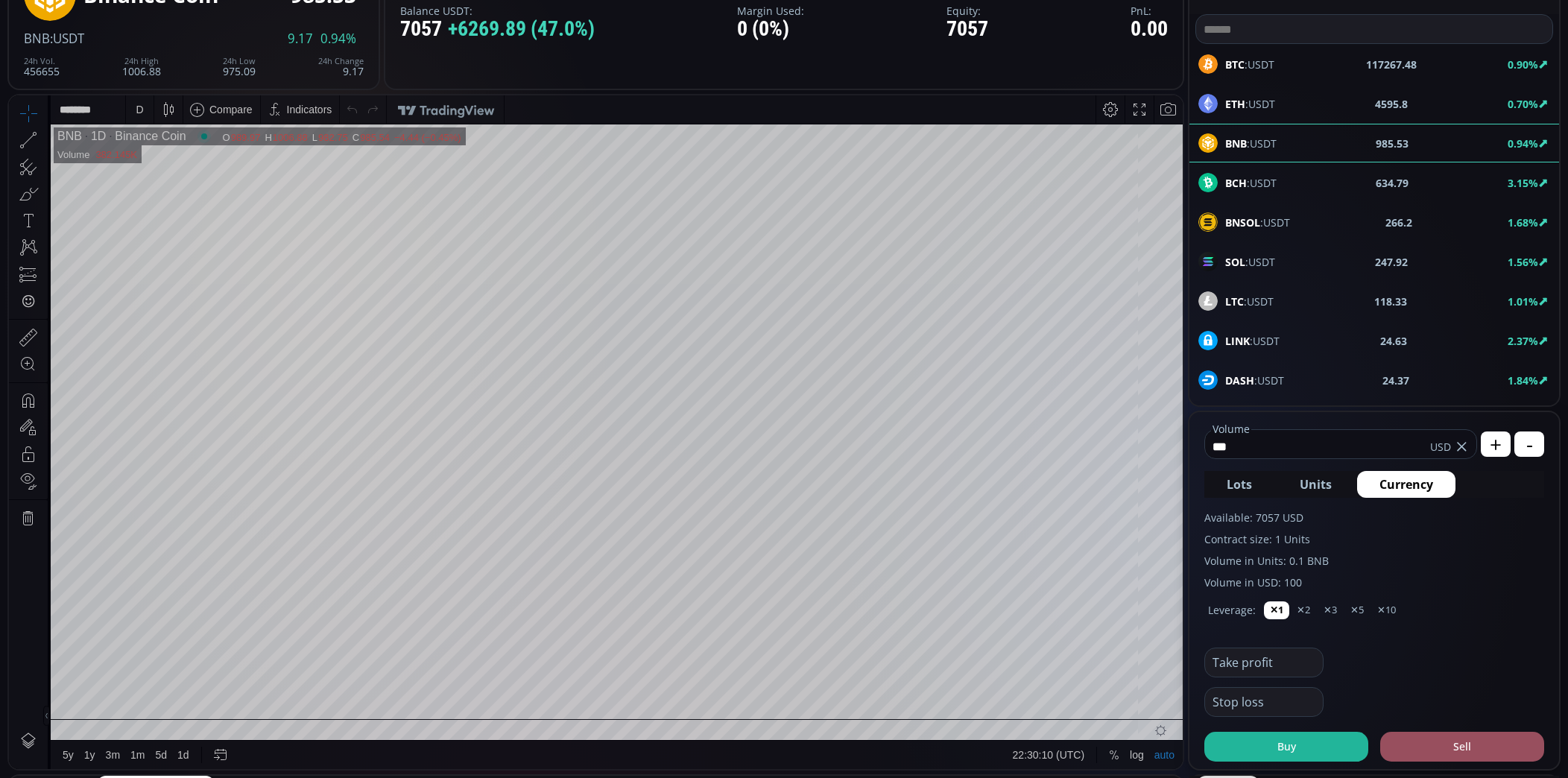
click at [141, 116] on div "D" at bounding box center [140, 109] width 13 height 28
click at [152, 208] on div "15 minutes" at bounding box center [160, 211] width 50 height 12
click at [144, 114] on div "15 m" at bounding box center [143, 110] width 20 height 12
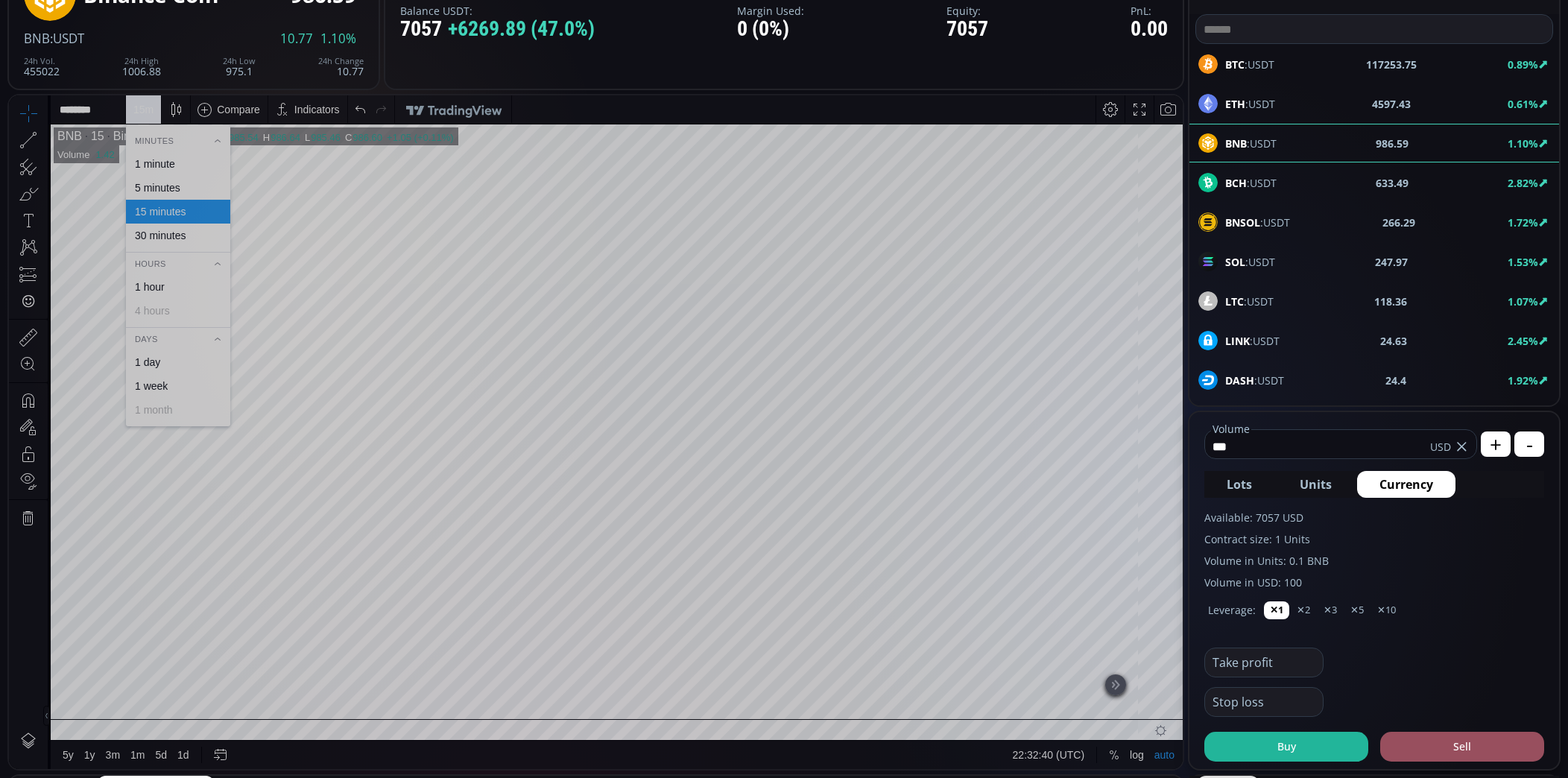
click at [160, 166] on div "1 minute" at bounding box center [155, 164] width 40 height 12
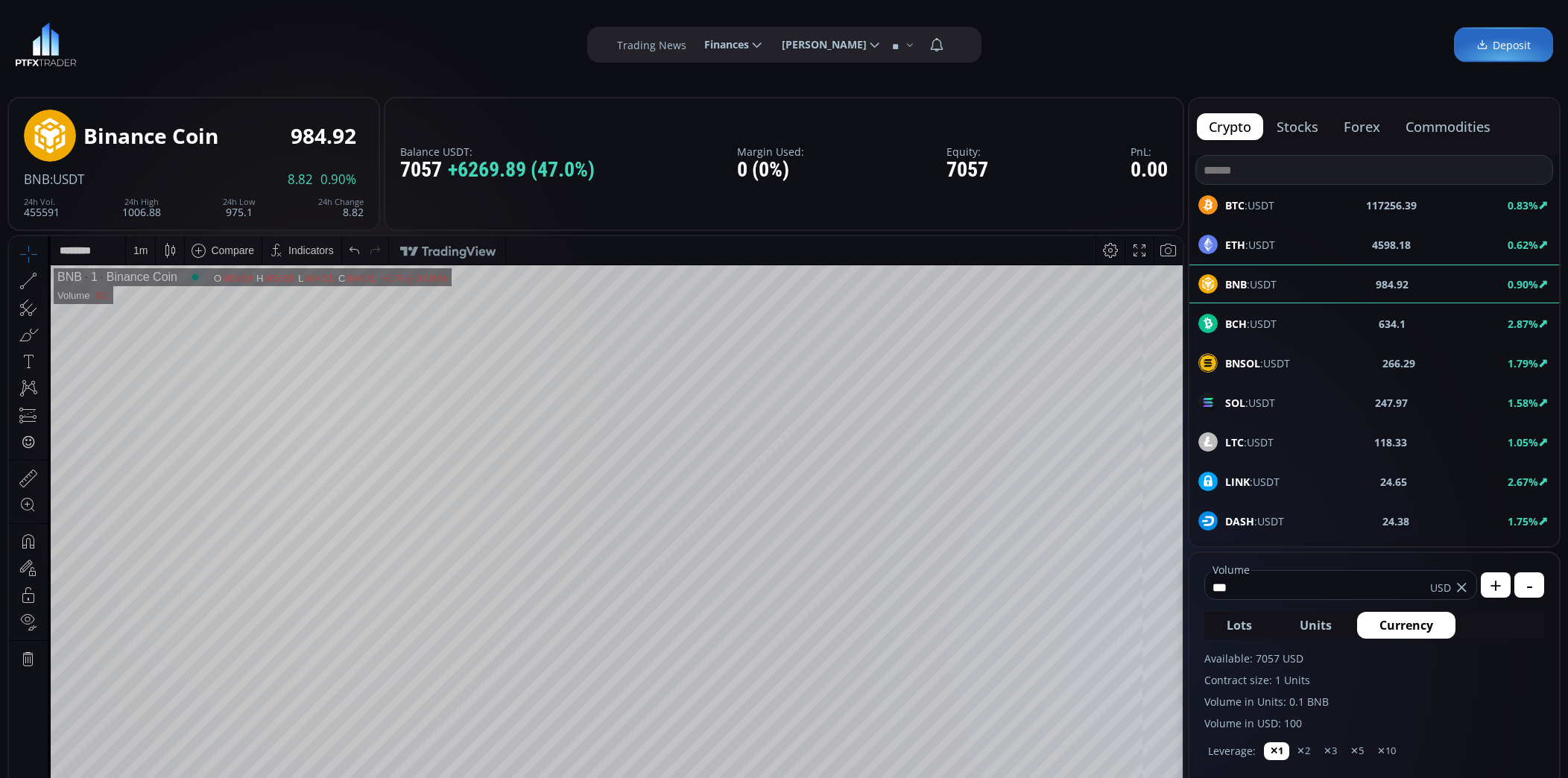
click at [1367, 132] on button "forex" at bounding box center [1362, 127] width 60 height 27
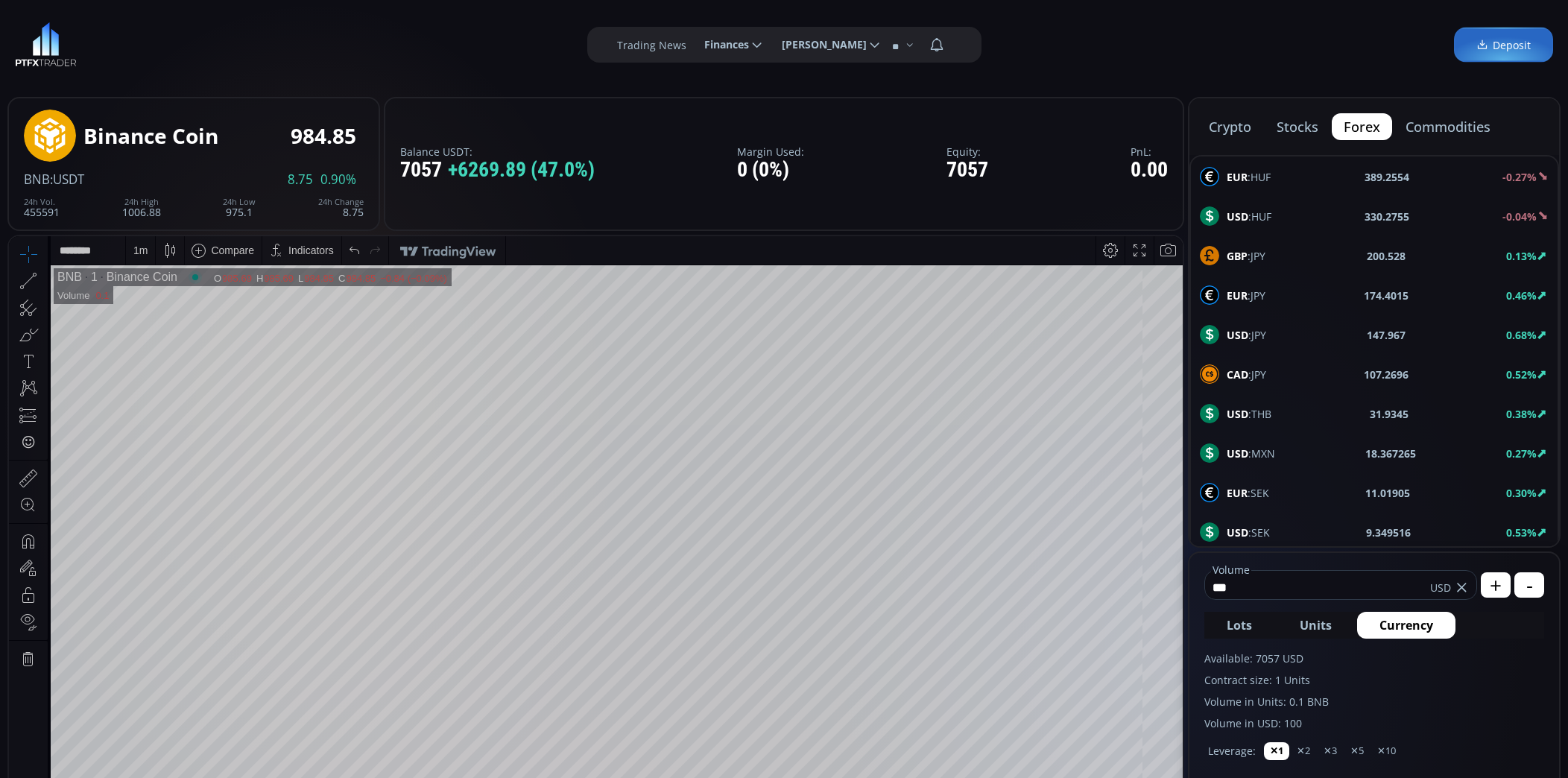
click at [1313, 130] on button "stocks" at bounding box center [1298, 127] width 66 height 27
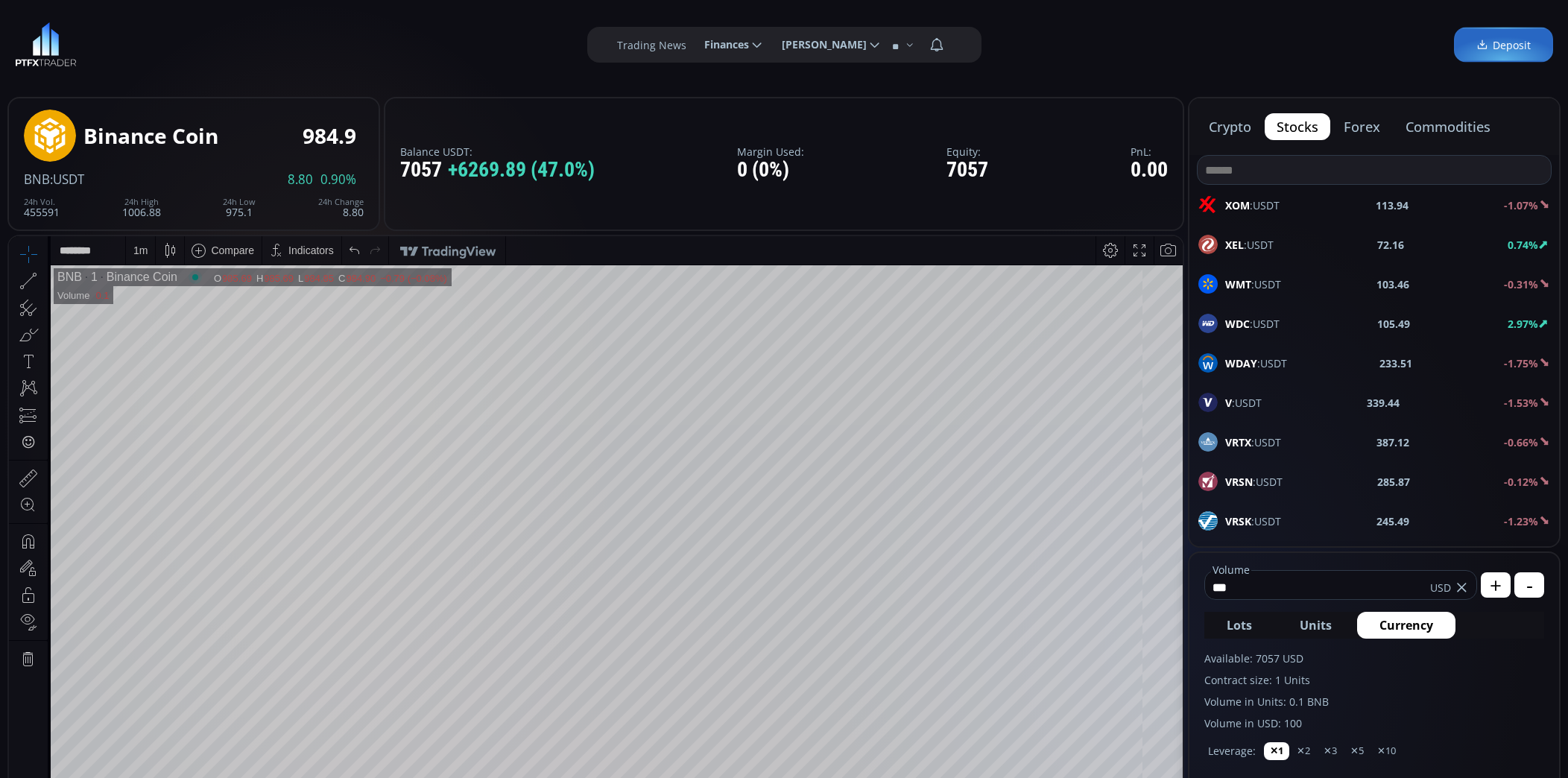
click at [1451, 127] on button "commodities" at bounding box center [1448, 127] width 109 height 27
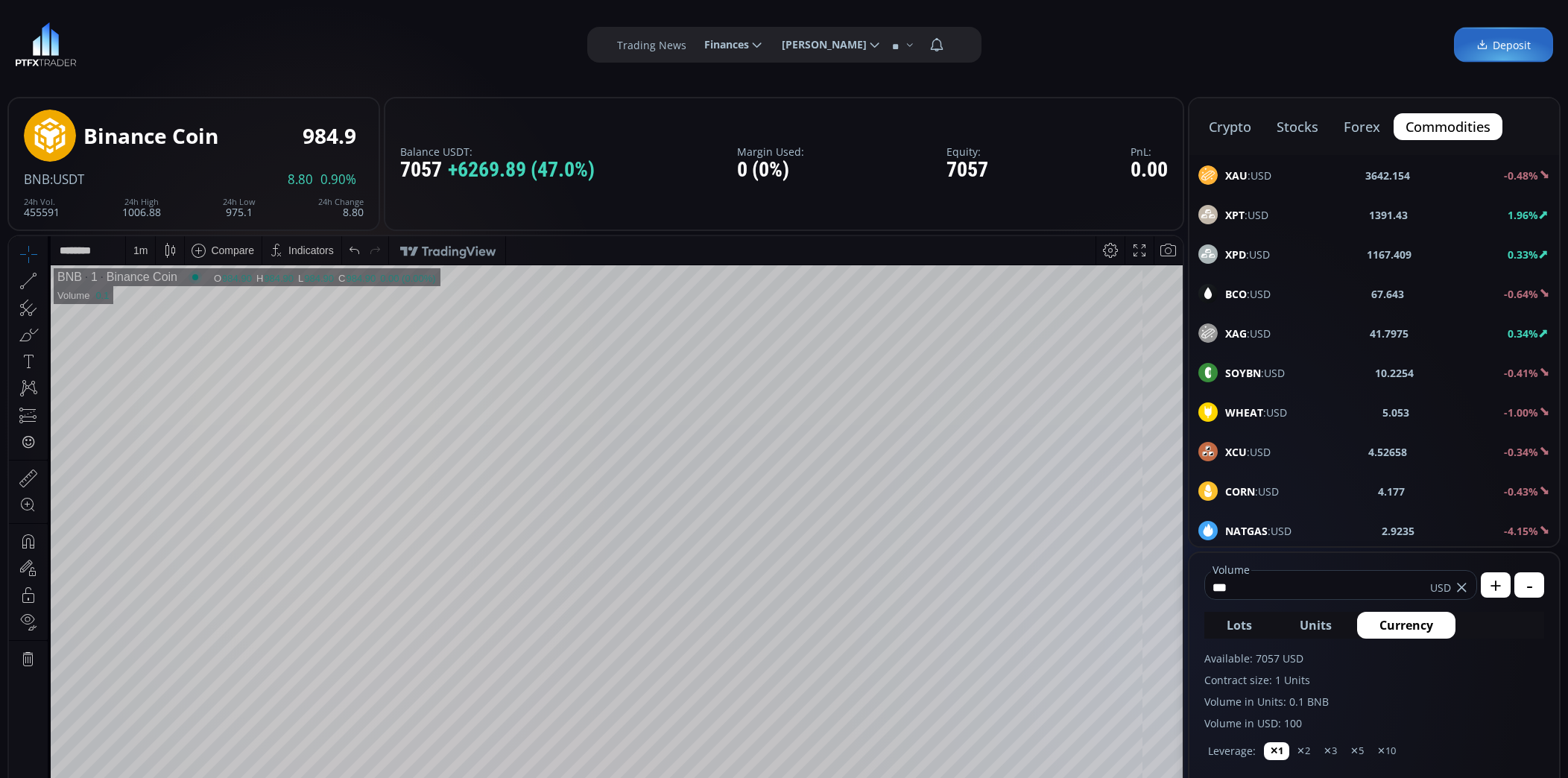
click at [1241, 128] on button "crypto" at bounding box center [1230, 127] width 66 height 27
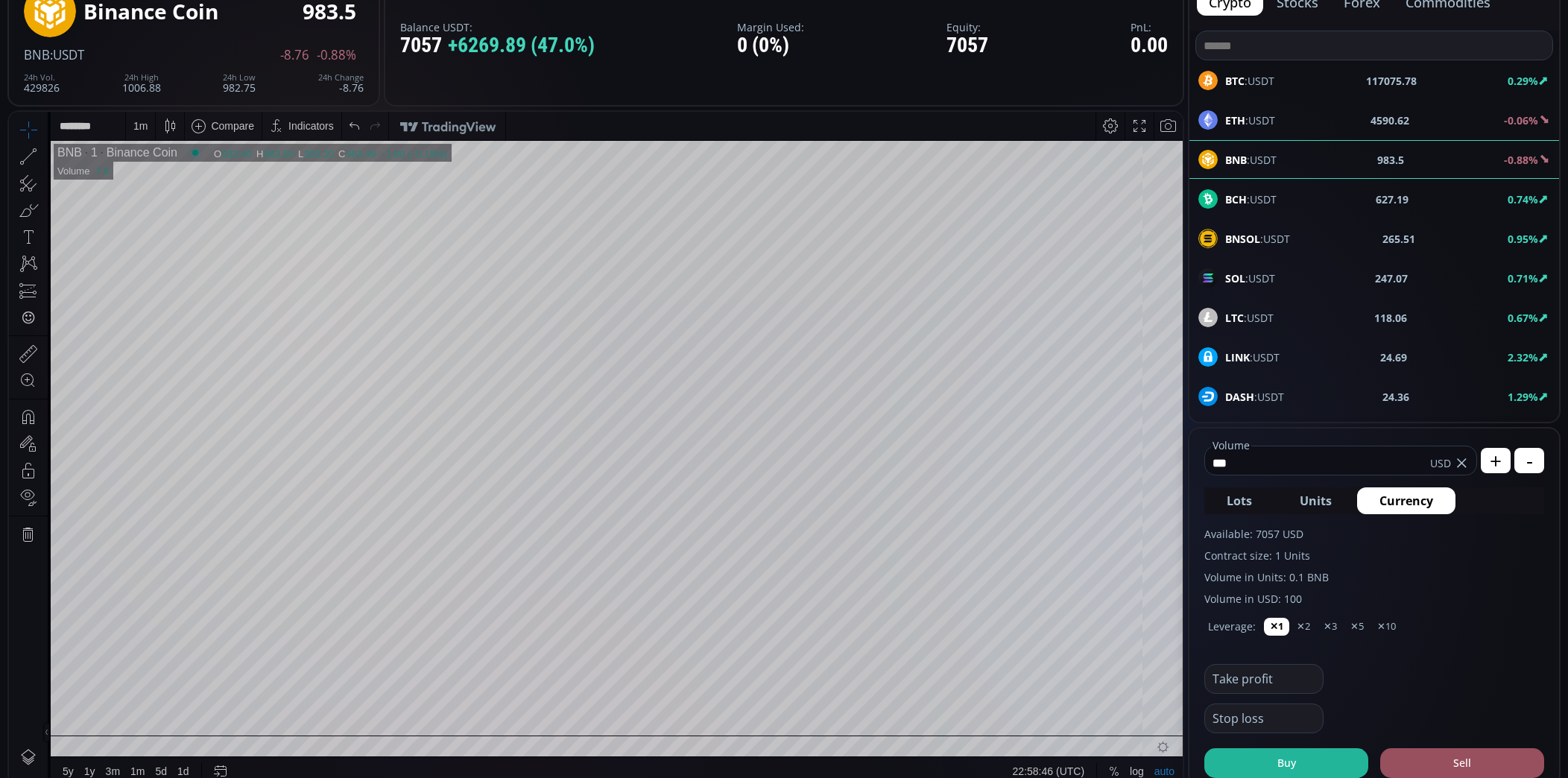
scroll to position [119, 0]
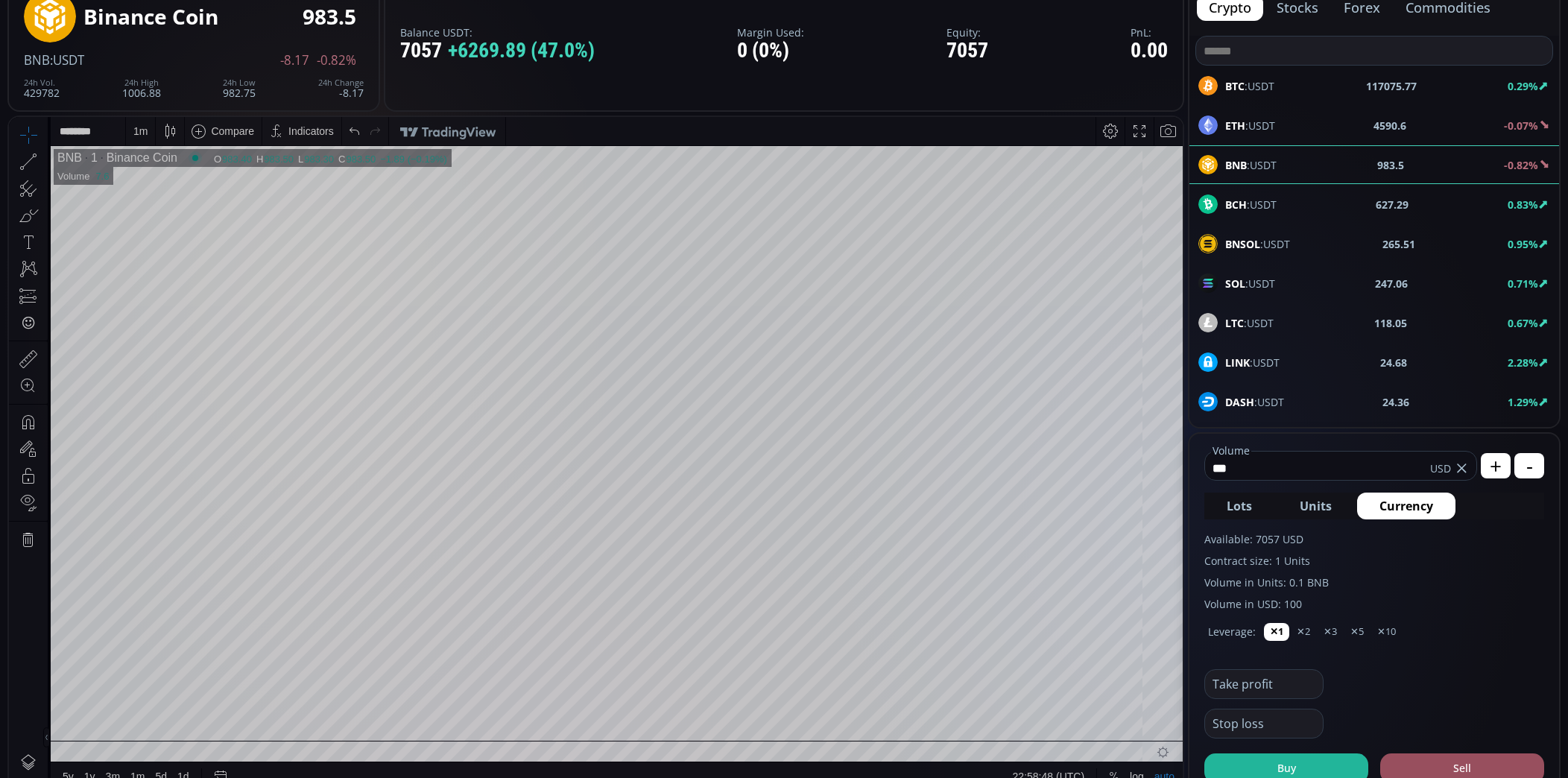
click at [1462, 469] on use at bounding box center [1461, 468] width 9 height 9
type input "****"
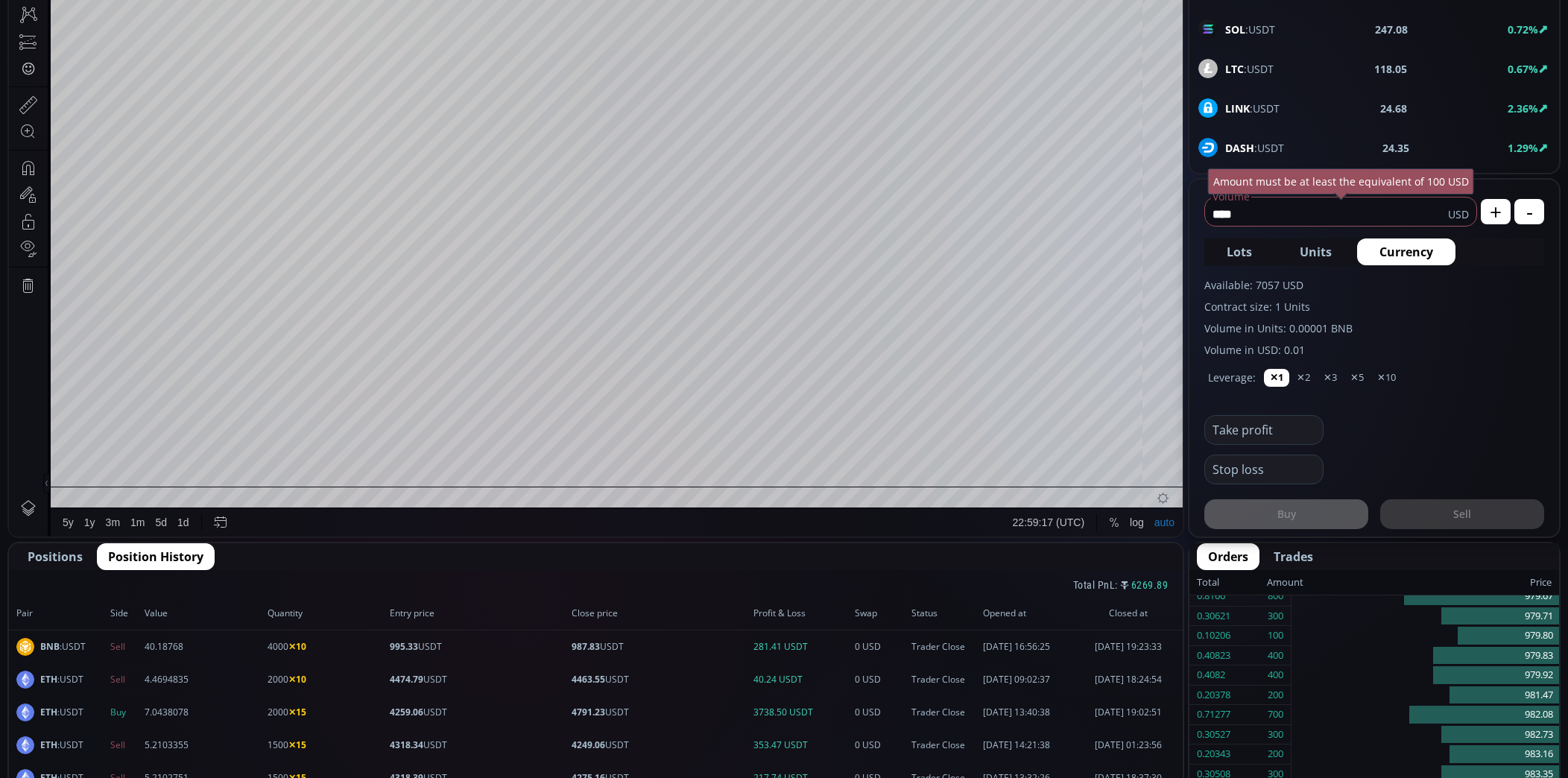
scroll to position [0, 0]
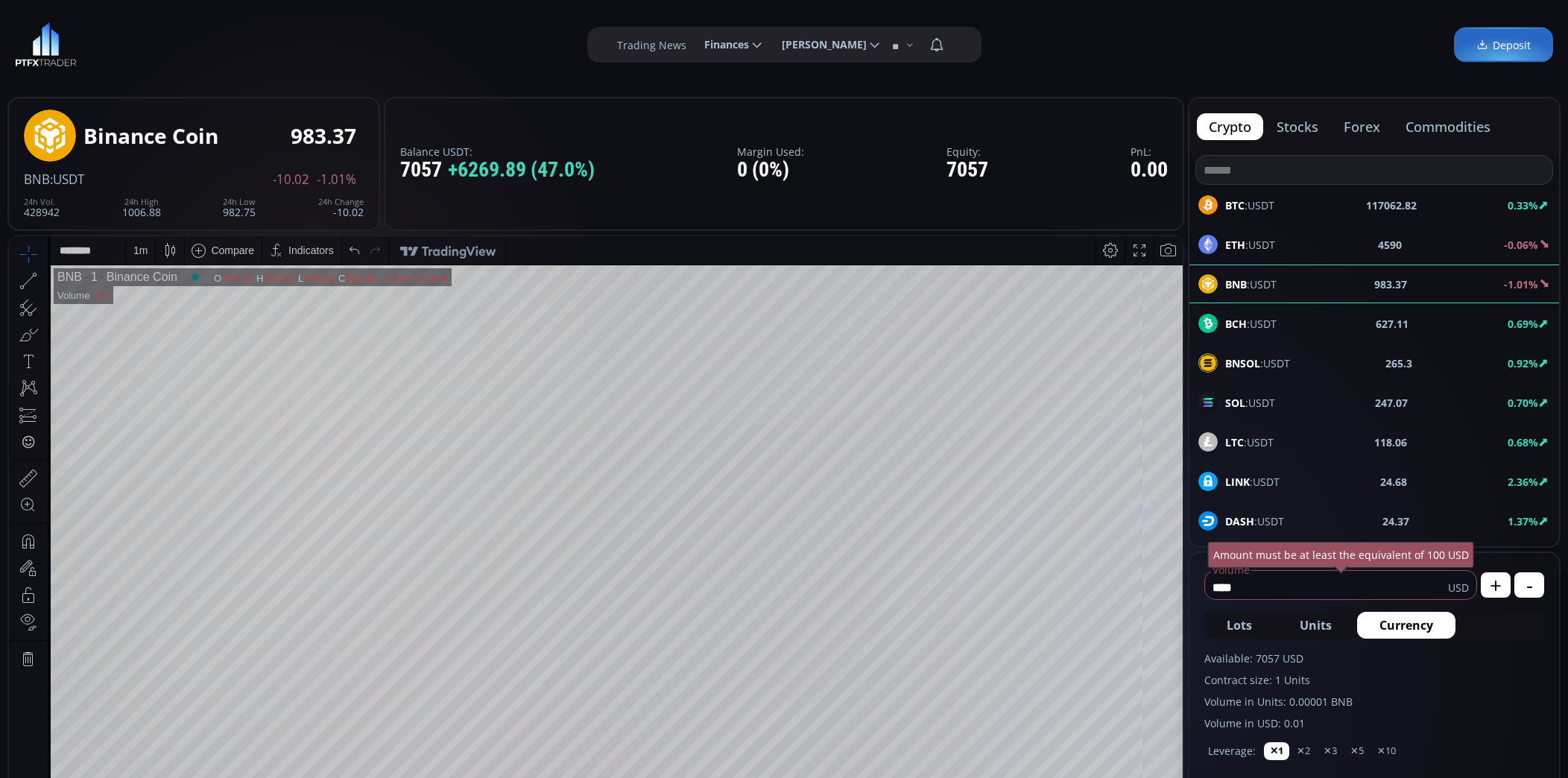
click at [46, 40] on img at bounding box center [46, 45] width 62 height 45
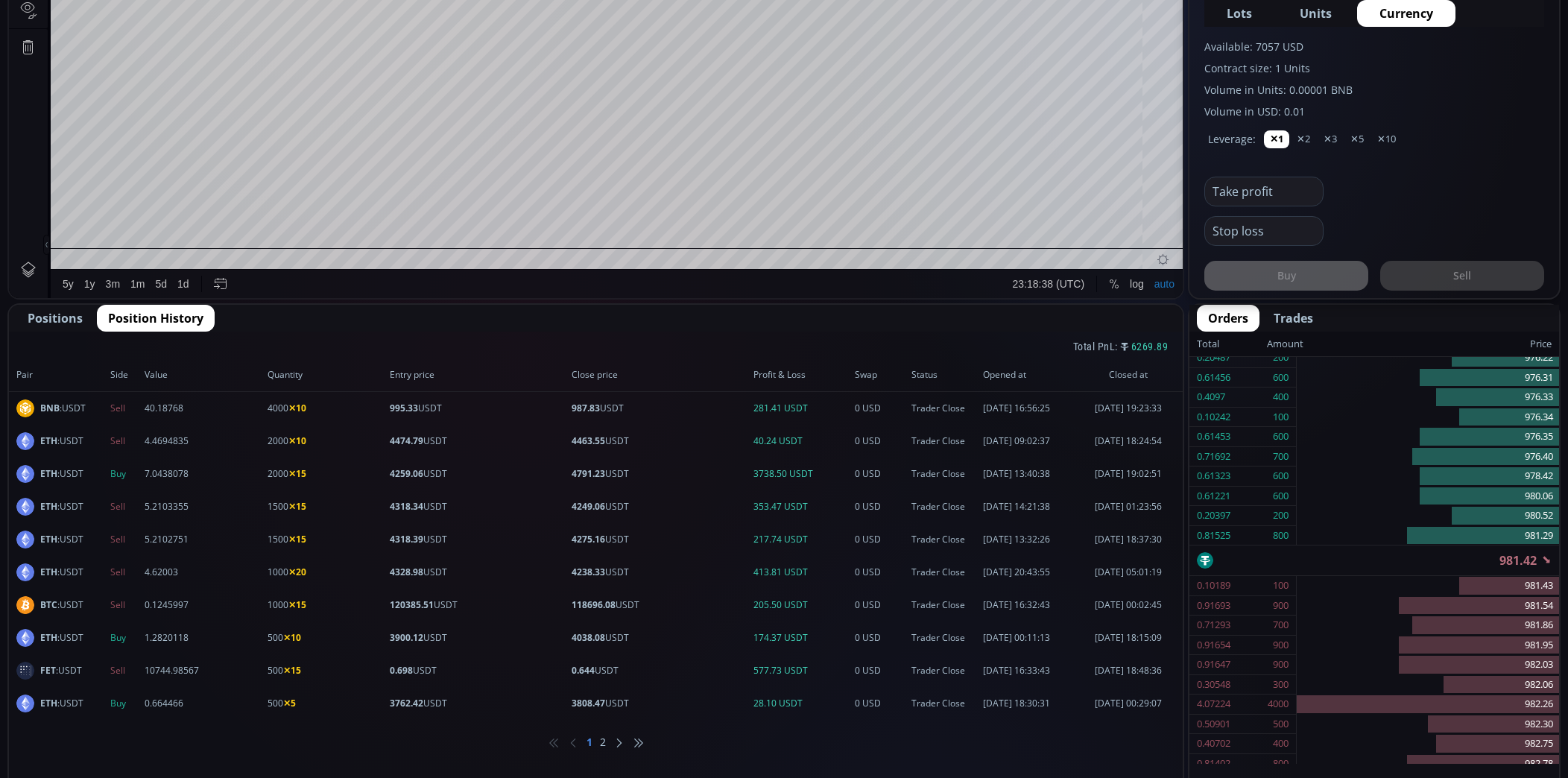
scroll to position [616, 0]
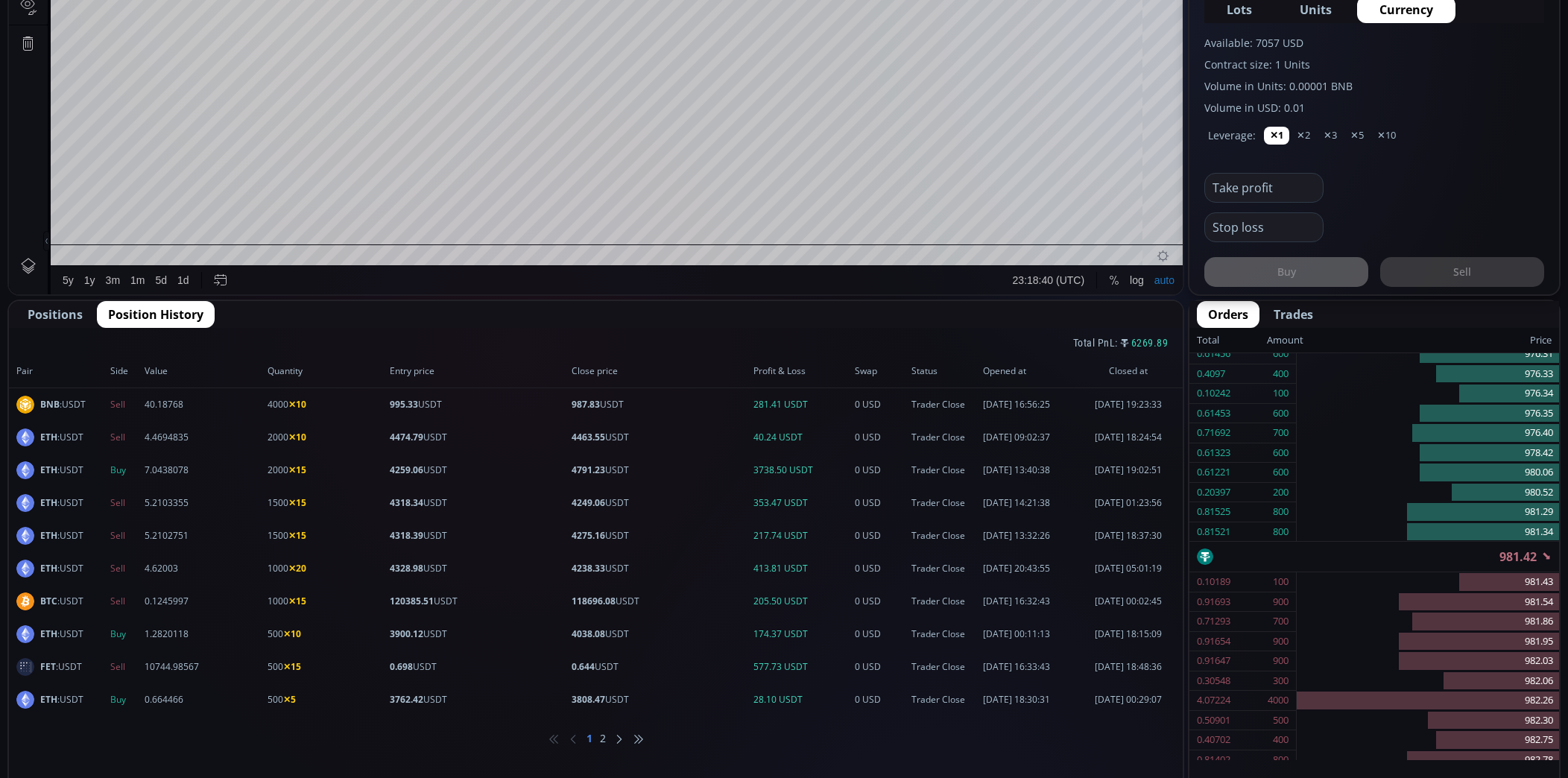
click at [50, 308] on span "Positions" at bounding box center [54, 314] width 55 height 18
